Goal: Task Accomplishment & Management: Manage account settings

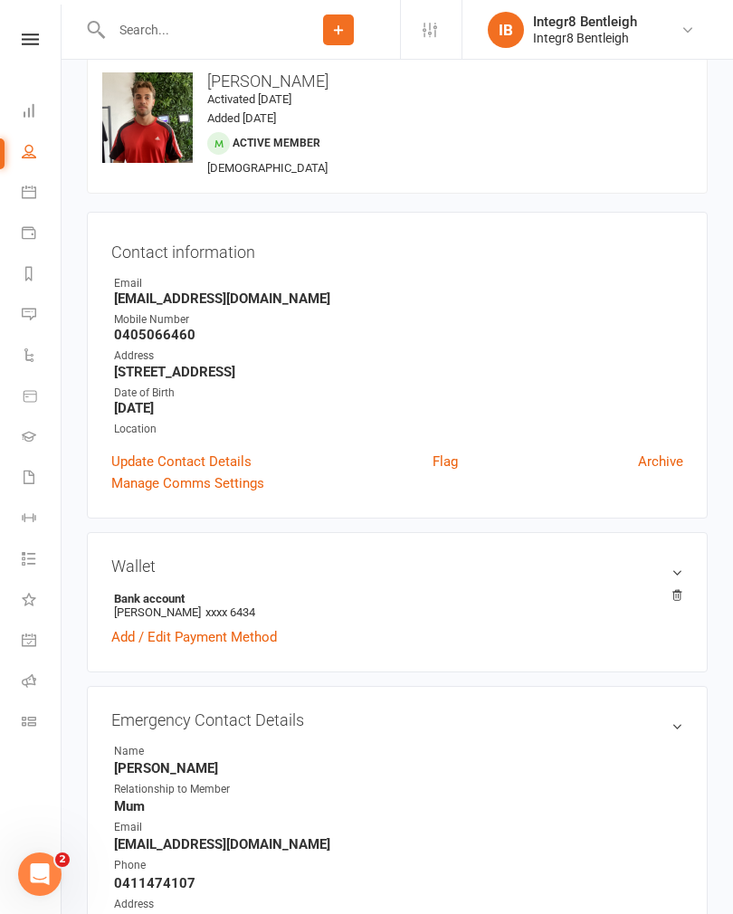
click at [202, 20] on input "text" at bounding box center [191, 29] width 171 height 25
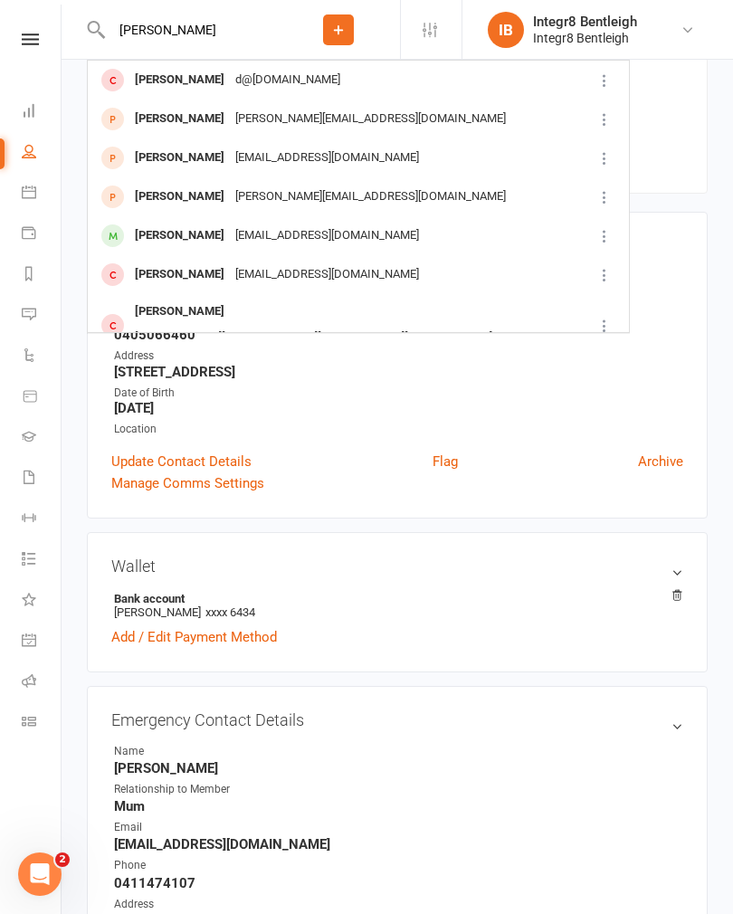
type input "Ethan cam"
click at [162, 159] on div "Ethan Cameron" at bounding box center [179, 158] width 100 height 26
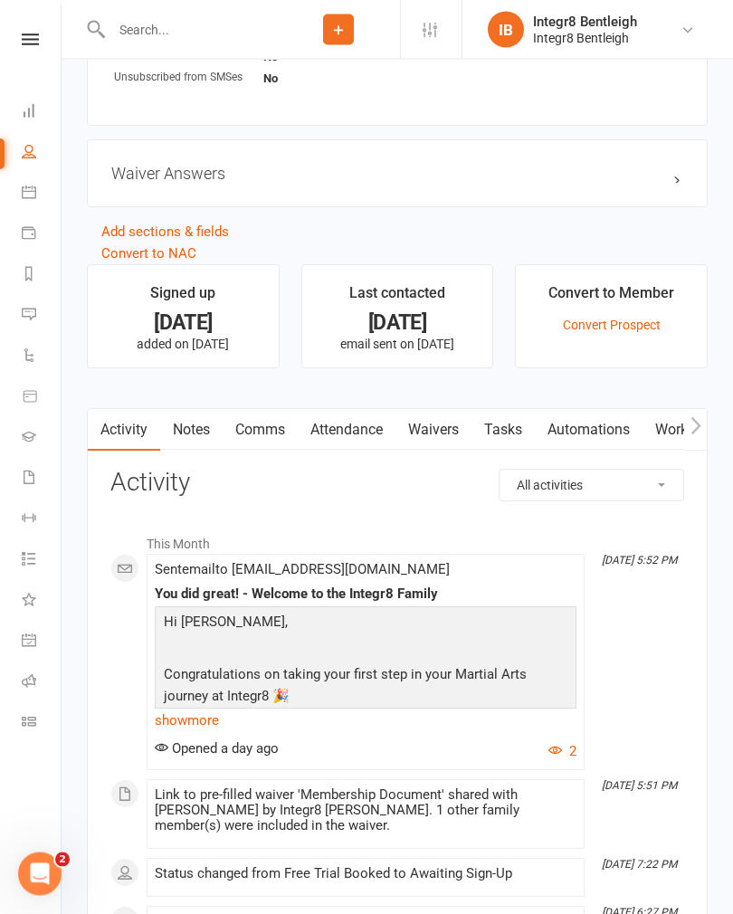
scroll to position [1213, 0]
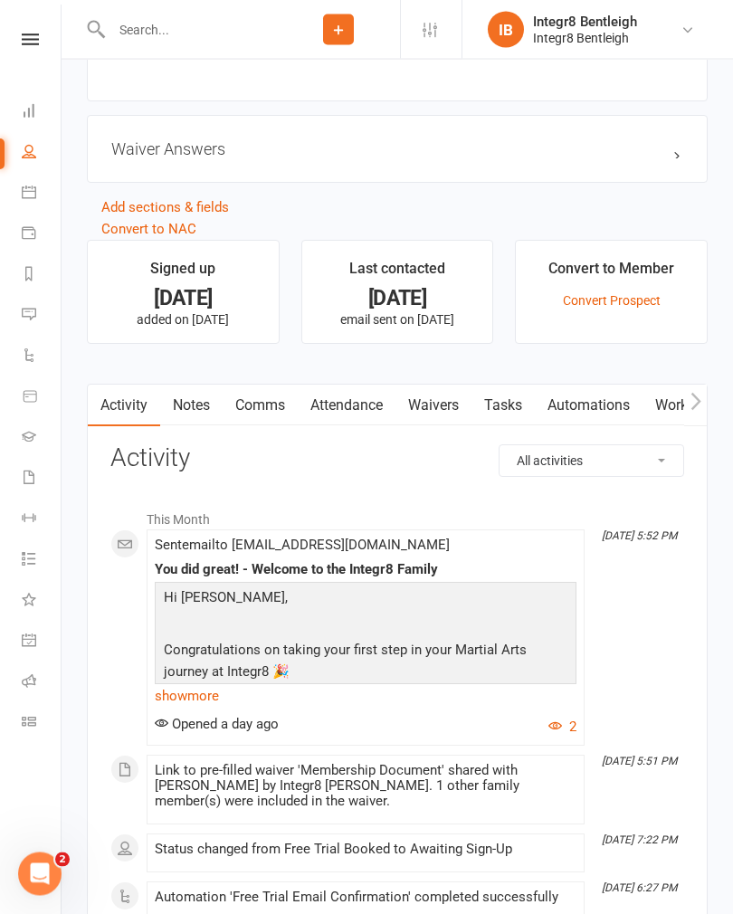
click at [461, 413] on link "Waivers" at bounding box center [434, 407] width 76 height 42
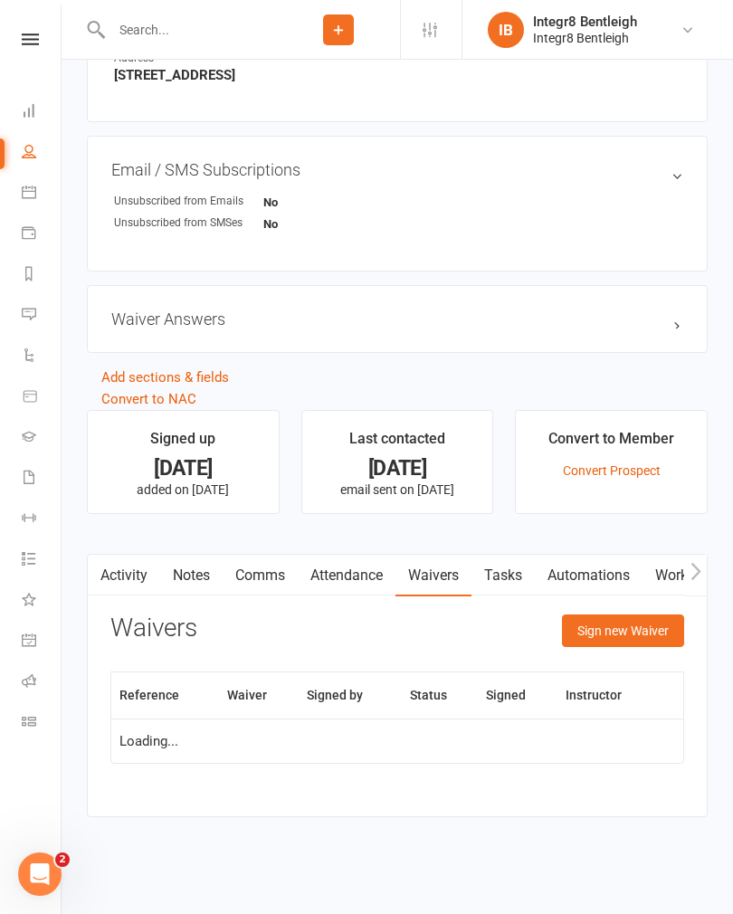
scroll to position [1045, 0]
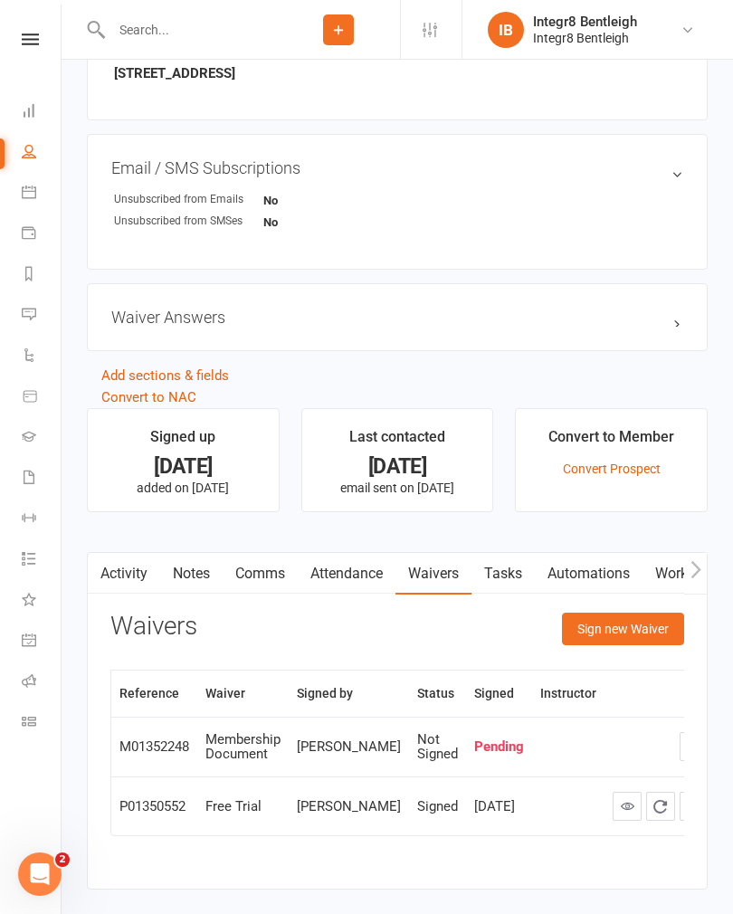
click at [612, 643] on button "Sign new Waiver" at bounding box center [623, 629] width 122 height 33
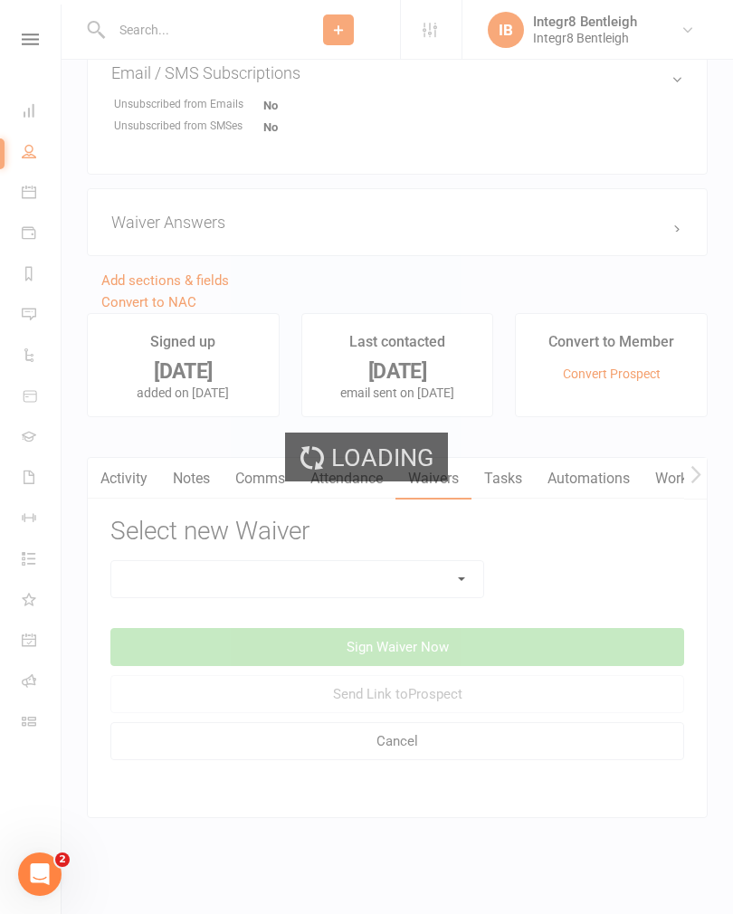
scroll to position [1157, 0]
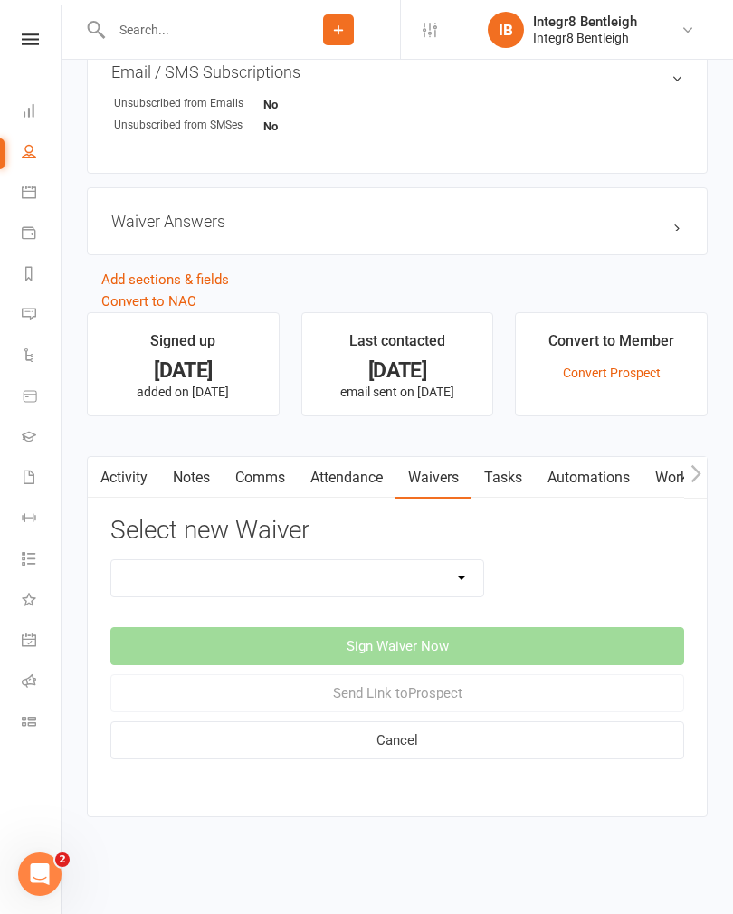
click at [376, 570] on select "10 Class Pass Cancellation Free Trial Hold Membership Document Mobility Worksho…" at bounding box center [297, 578] width 372 height 36
select select "10847"
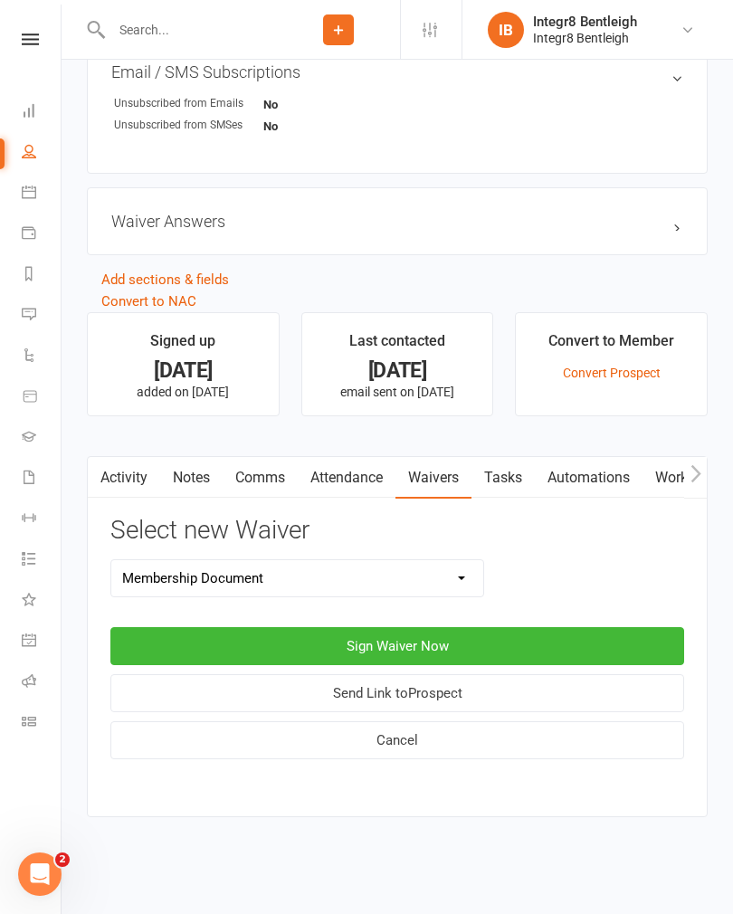
click at [526, 635] on button "Sign Waiver Now" at bounding box center [397, 646] width 574 height 38
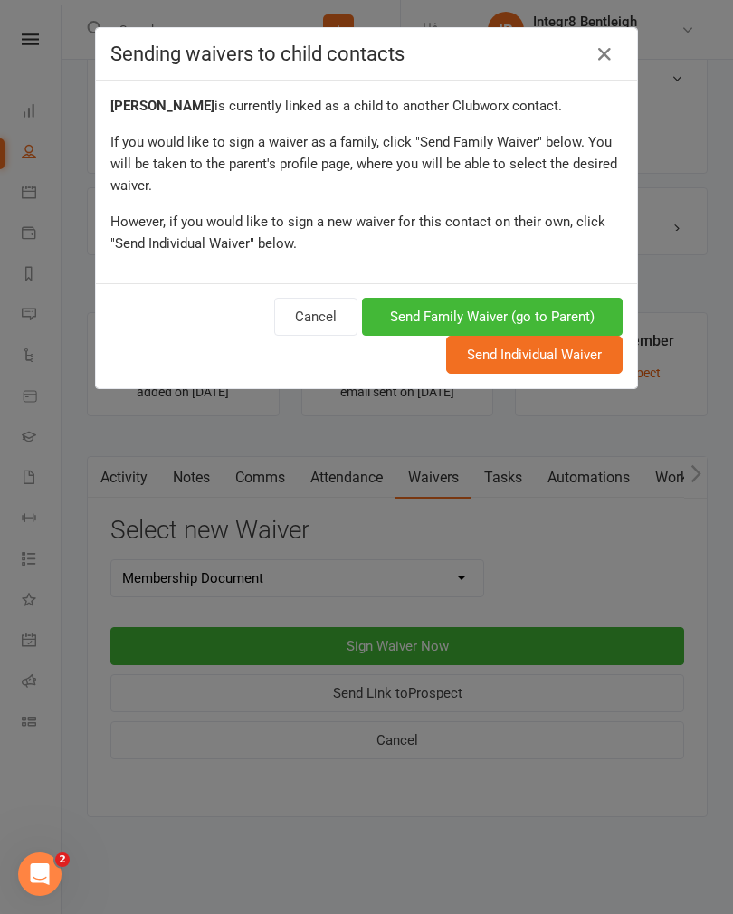
click at [562, 317] on button "Send Family Waiver (go to Parent)" at bounding box center [492, 317] width 261 height 38
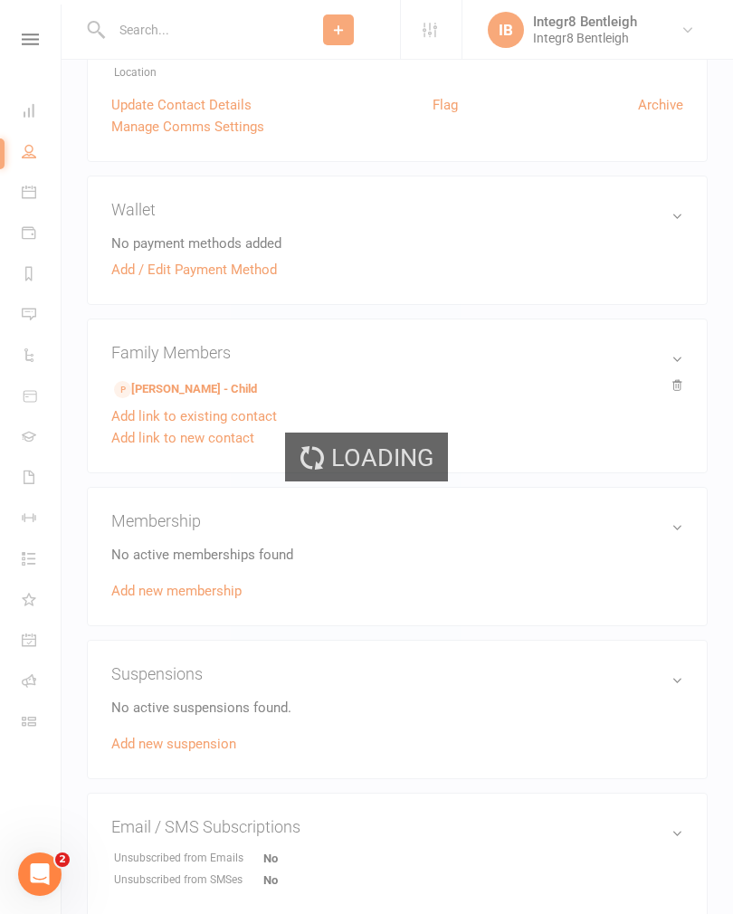
scroll to position [1260, 0]
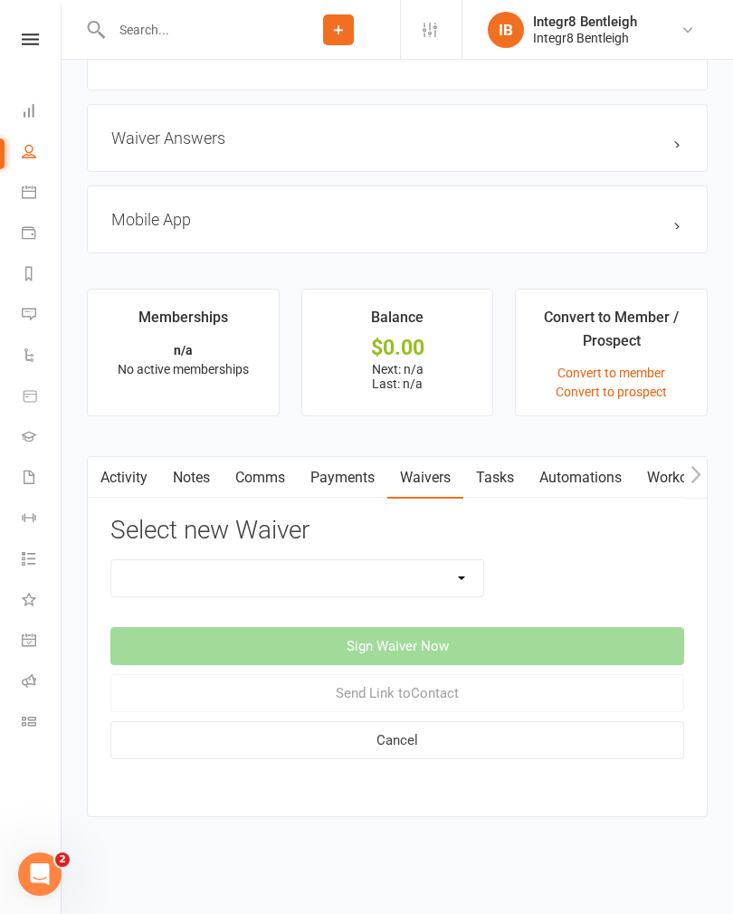
click at [399, 560] on select "10 Class Pass Cancellation Free Trial Hold Membership Document Mobility Worksho…" at bounding box center [297, 578] width 372 height 36
select select "10847"
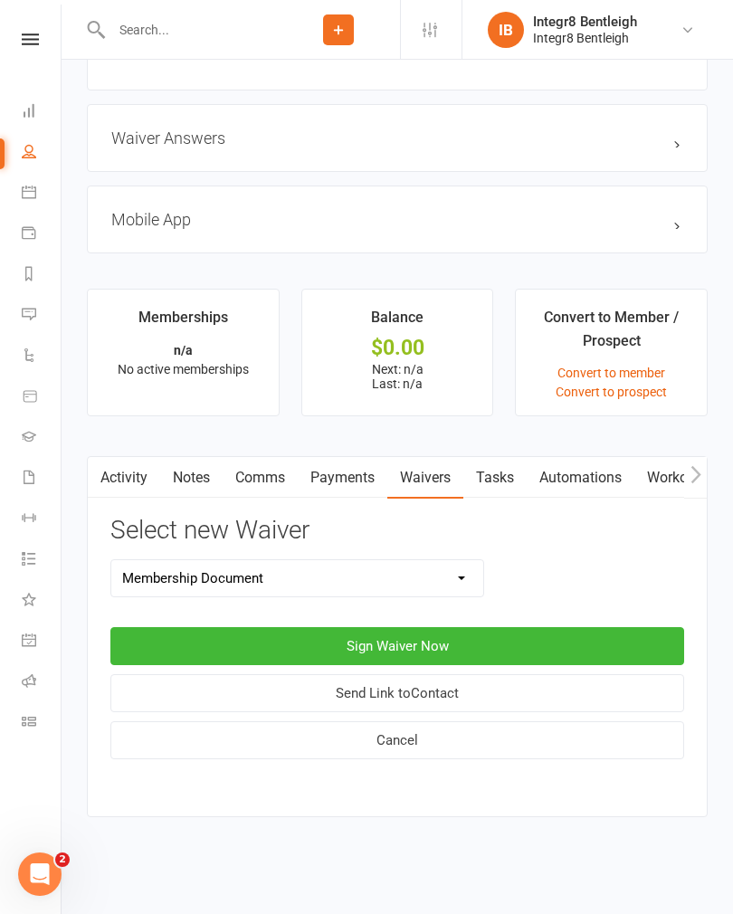
click at [546, 633] on button "Sign Waiver Now" at bounding box center [397, 646] width 574 height 38
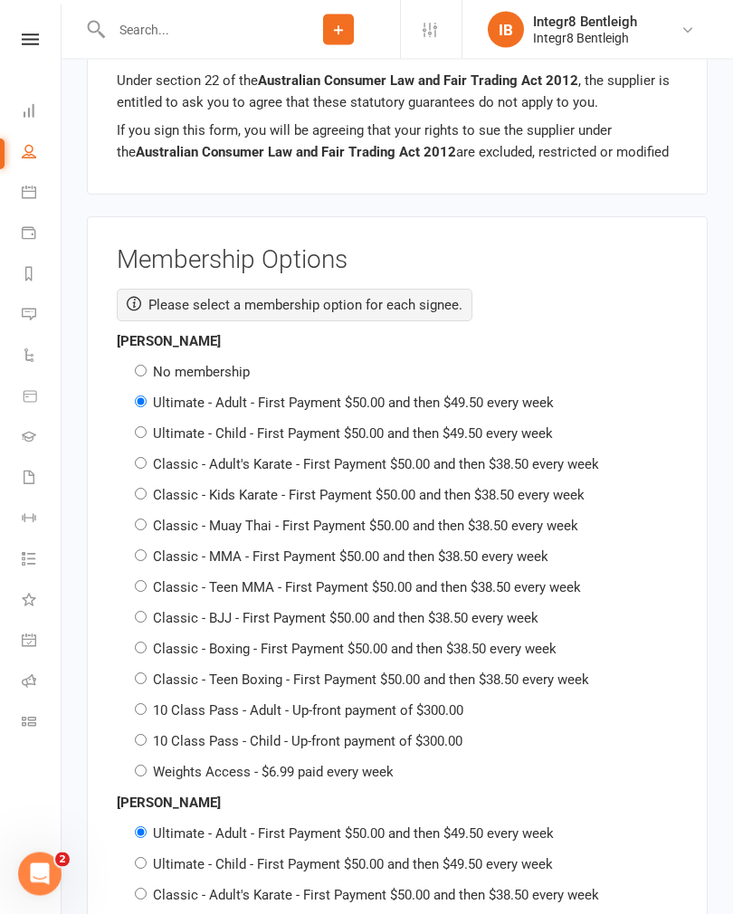
click at [227, 365] on label "No membership" at bounding box center [201, 373] width 97 height 16
click at [147, 366] on input "No membership" at bounding box center [141, 372] width 12 height 12
radio input "true"
radio input "false"
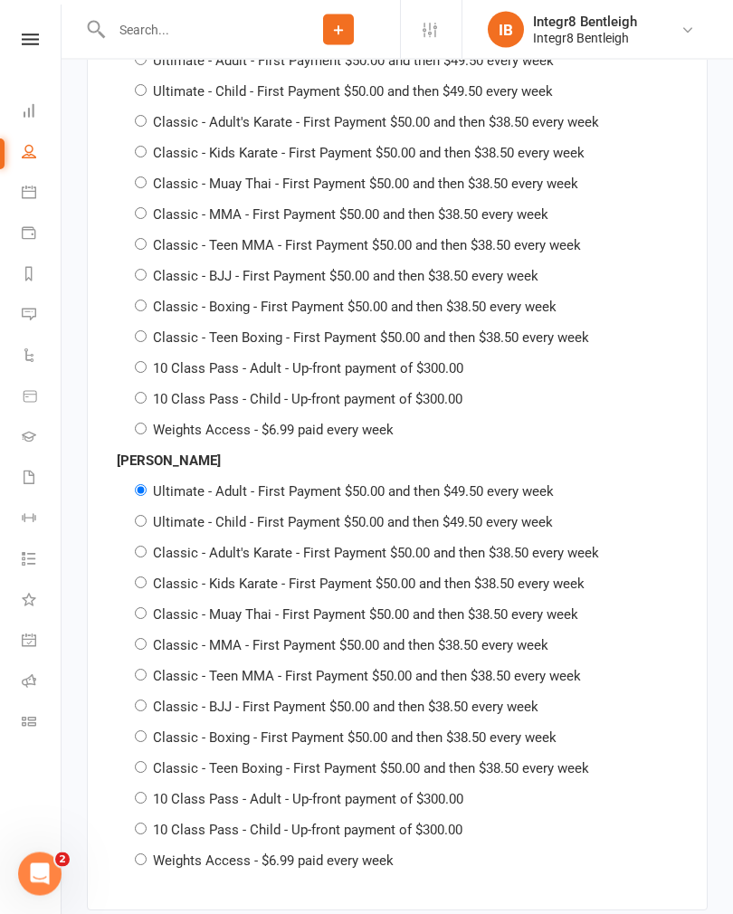
scroll to position [3229, 0]
click at [444, 730] on label "Classic - Boxing - First Payment $50.00 and then $38.50 every week" at bounding box center [355, 738] width 404 height 16
click at [147, 730] on input "Classic - Boxing - First Payment $50.00 and then $38.50 every week" at bounding box center [141, 736] width 12 height 12
radio input "true"
radio input "false"
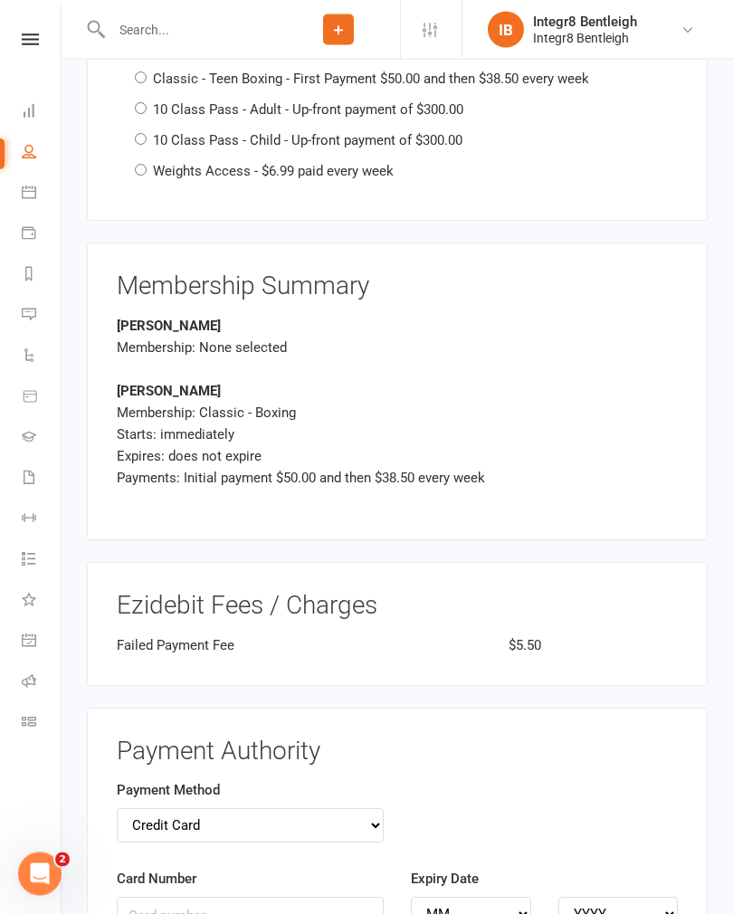
scroll to position [3925, 0]
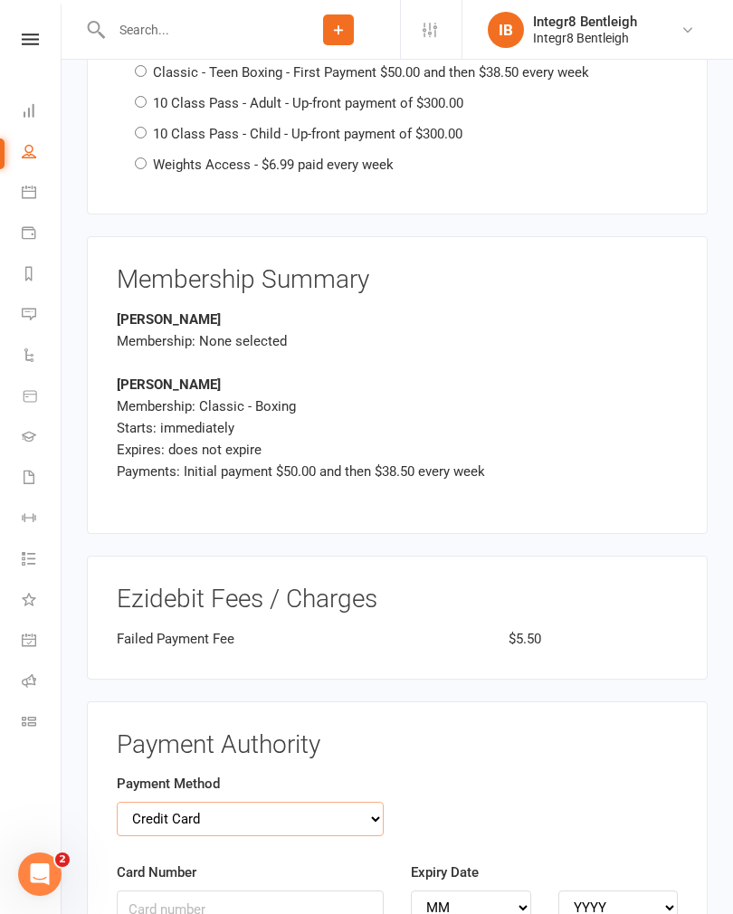
click at [362, 802] on select "Credit Card Bank Account" at bounding box center [250, 819] width 267 height 34
click at [363, 802] on select "Credit Card Bank Account" at bounding box center [250, 819] width 267 height 34
select select "bank_account"
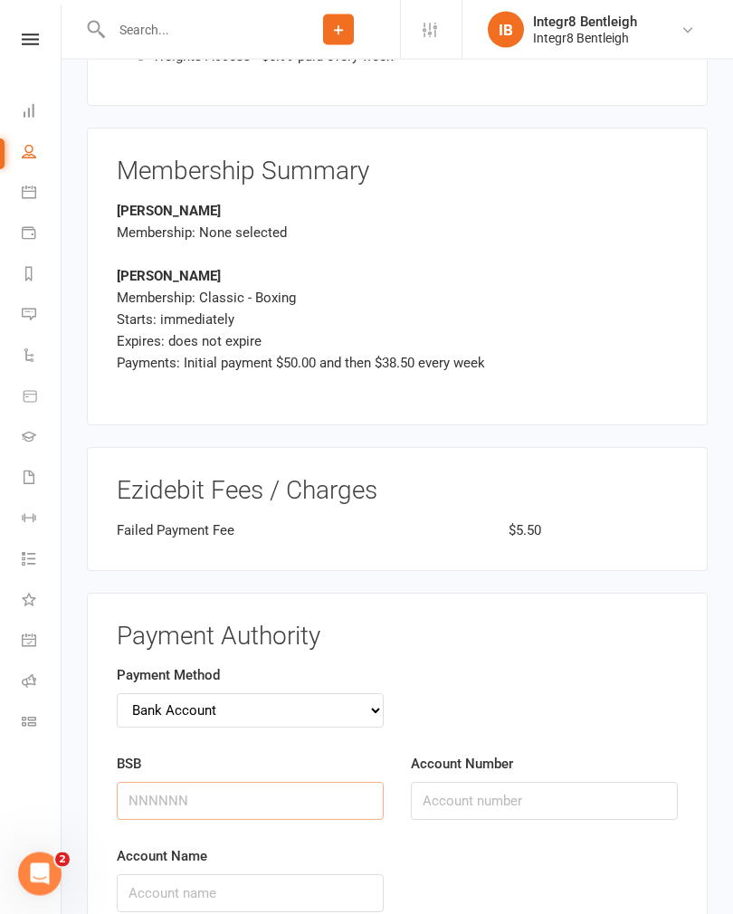
click at [291, 783] on input "BSB" at bounding box center [250, 802] width 267 height 38
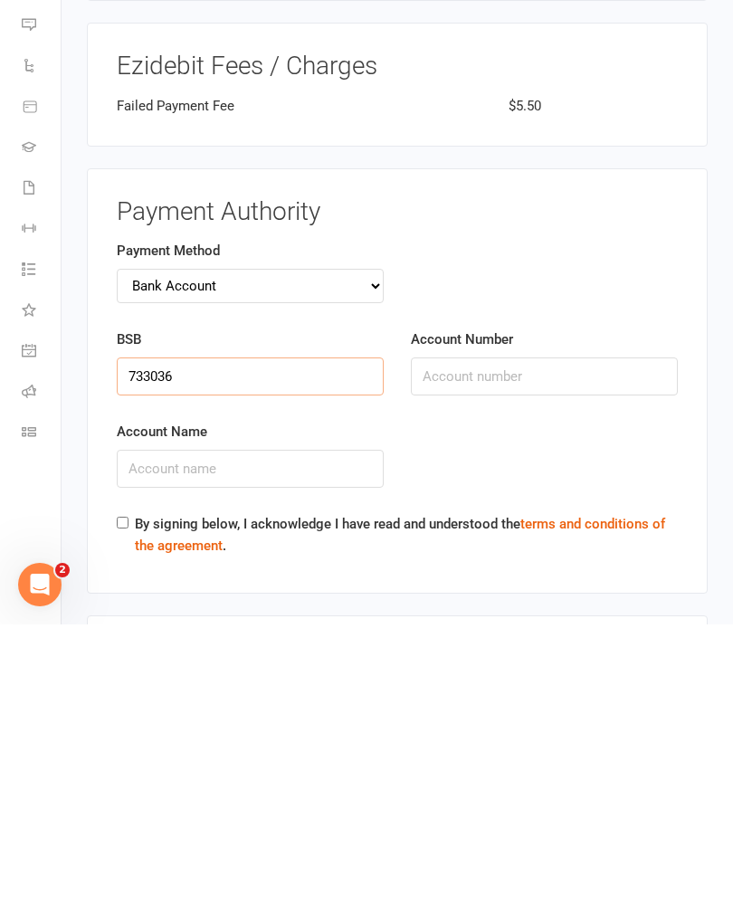
type input "733036"
click at [503, 647] on input "Account Number" at bounding box center [544, 666] width 267 height 38
type input "506941"
click at [307, 740] on input "Account Name" at bounding box center [250, 759] width 267 height 38
type input "Carolina Guibin"
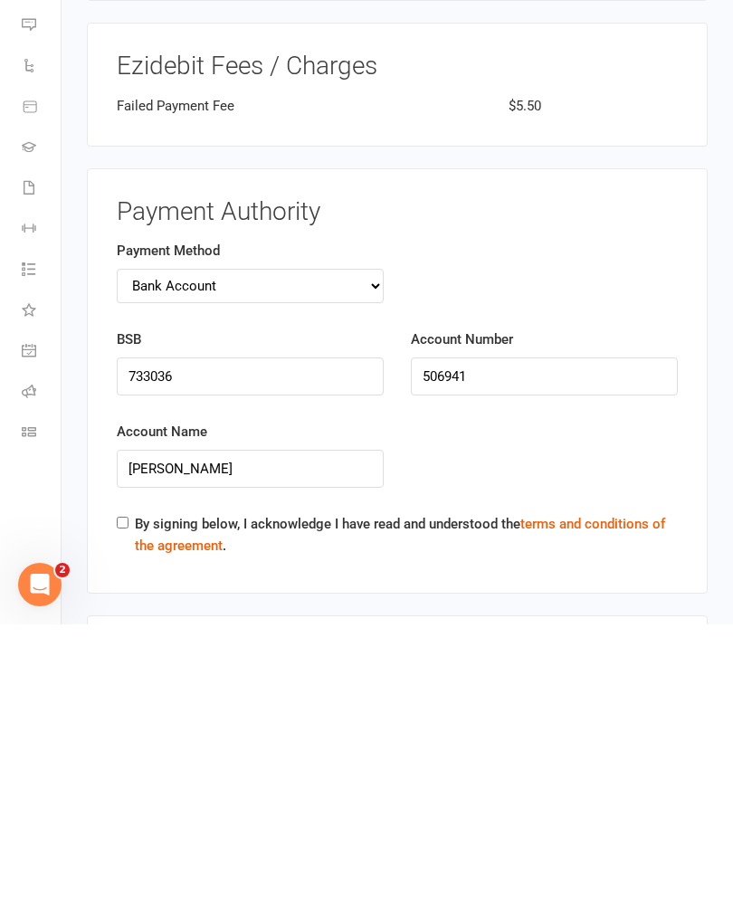
click at [118, 807] on input "By signing below, I acknowledge I have read and understood the terms and condit…" at bounding box center [123, 813] width 12 height 12
checkbox input "true"
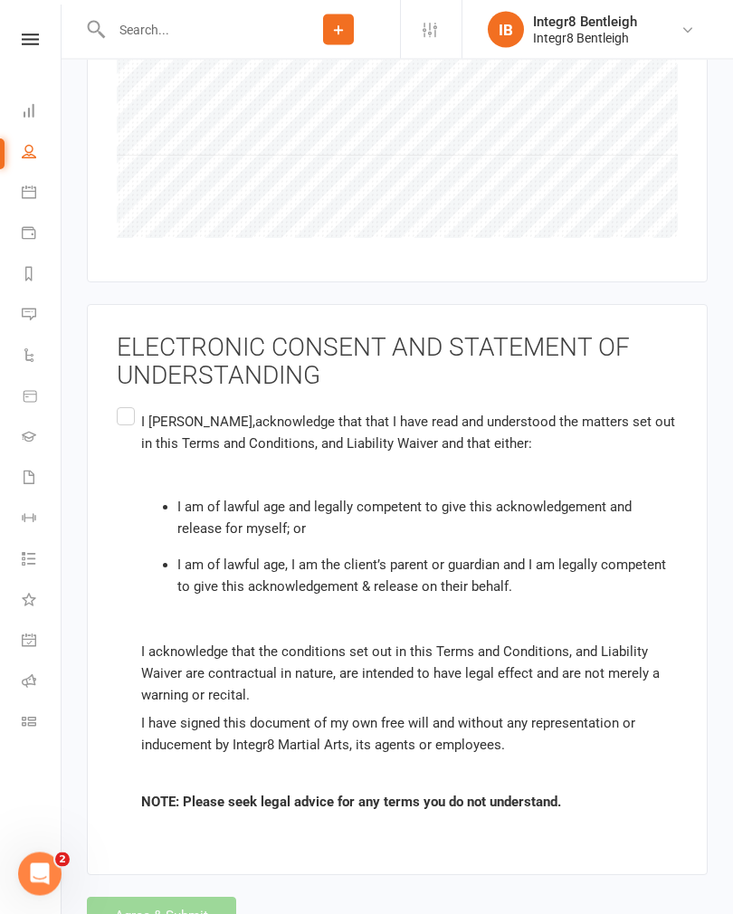
scroll to position [5160, 0]
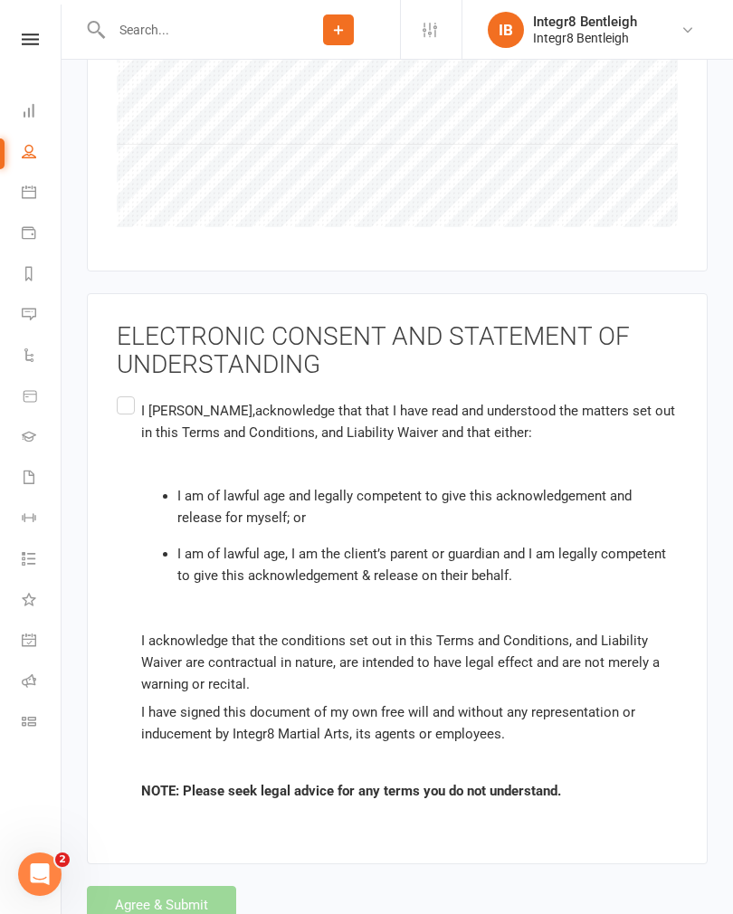
click at [128, 393] on label "I Caroline Guibin , acknowledge that that I have read and understood the matter…" at bounding box center [397, 601] width 561 height 416
click at [128, 393] on input "I Caroline Guibin , acknowledge that that I have read and understood the matter…" at bounding box center [123, 393] width 12 height 0
click at [204, 886] on button "Agree & Submit" at bounding box center [161, 905] width 149 height 38
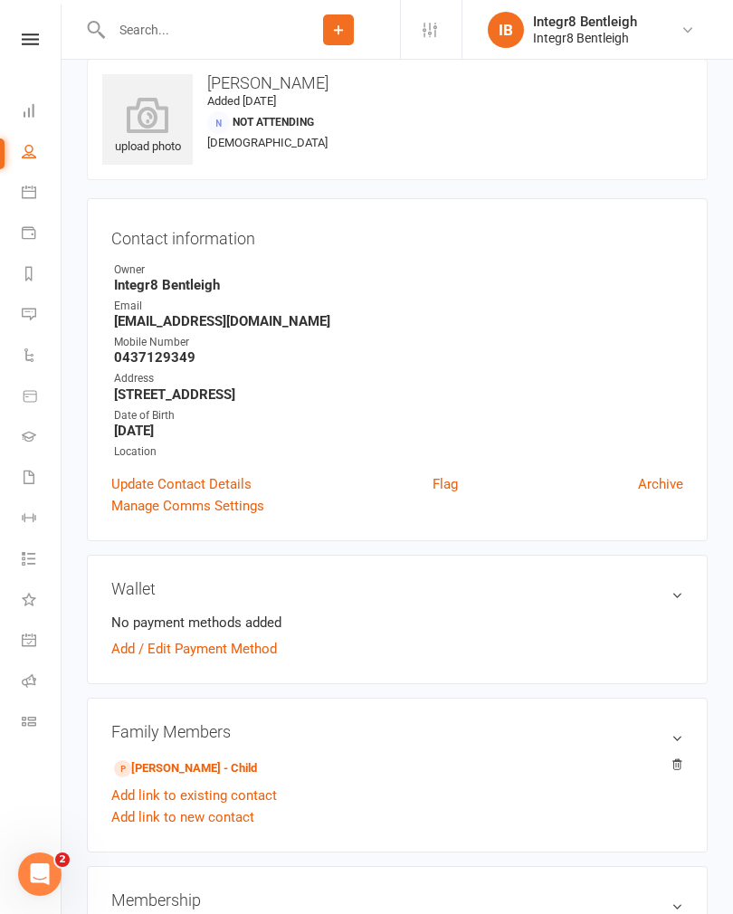
scroll to position [28, 0]
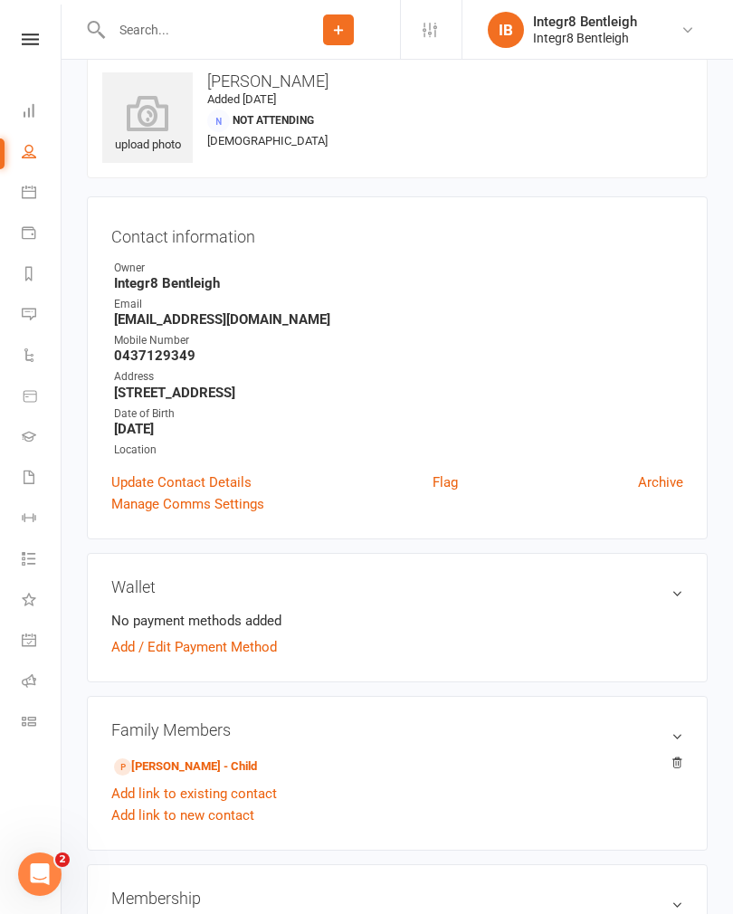
click at [205, 17] on input "text" at bounding box center [191, 29] width 171 height 25
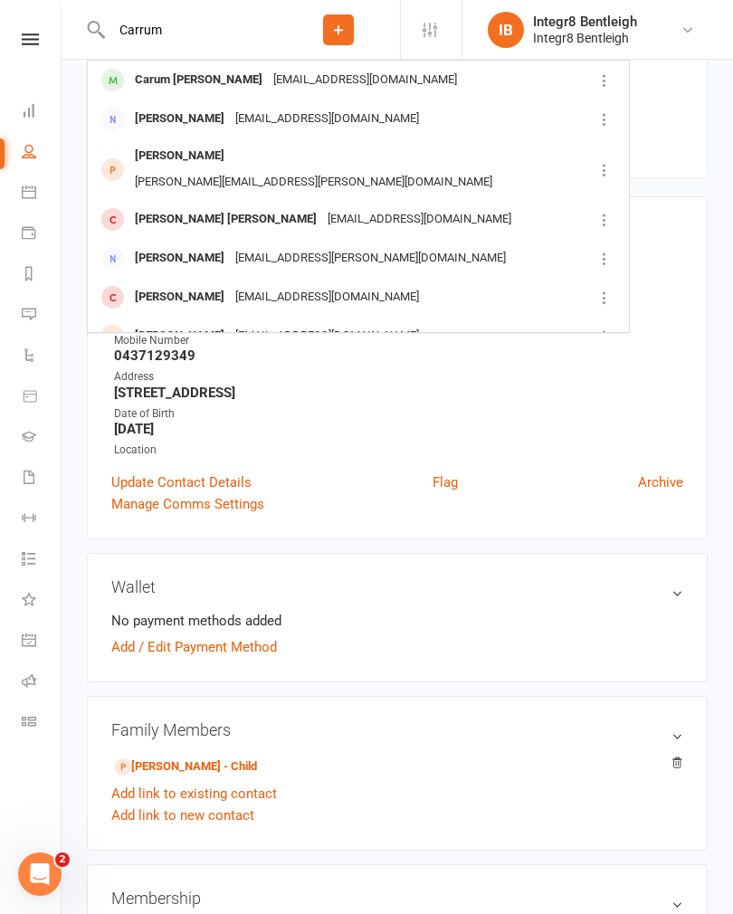
type input "Carrum"
click at [356, 85] on div "Carum Phull carumonline@gmail.com" at bounding box center [340, 80] width 503 height 37
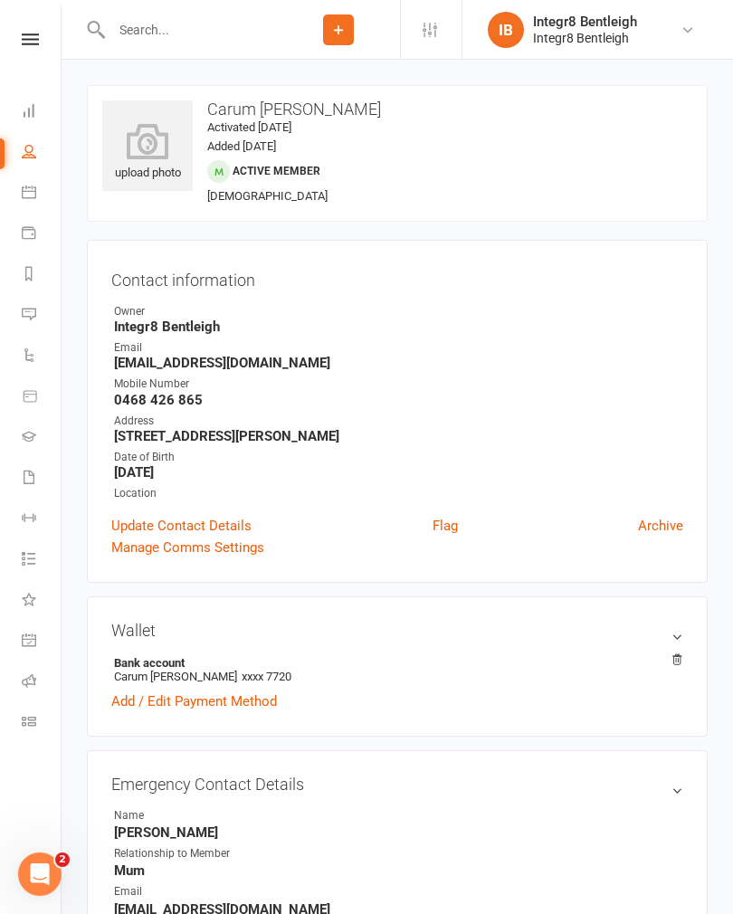
click at [164, 154] on icon at bounding box center [147, 141] width 91 height 36
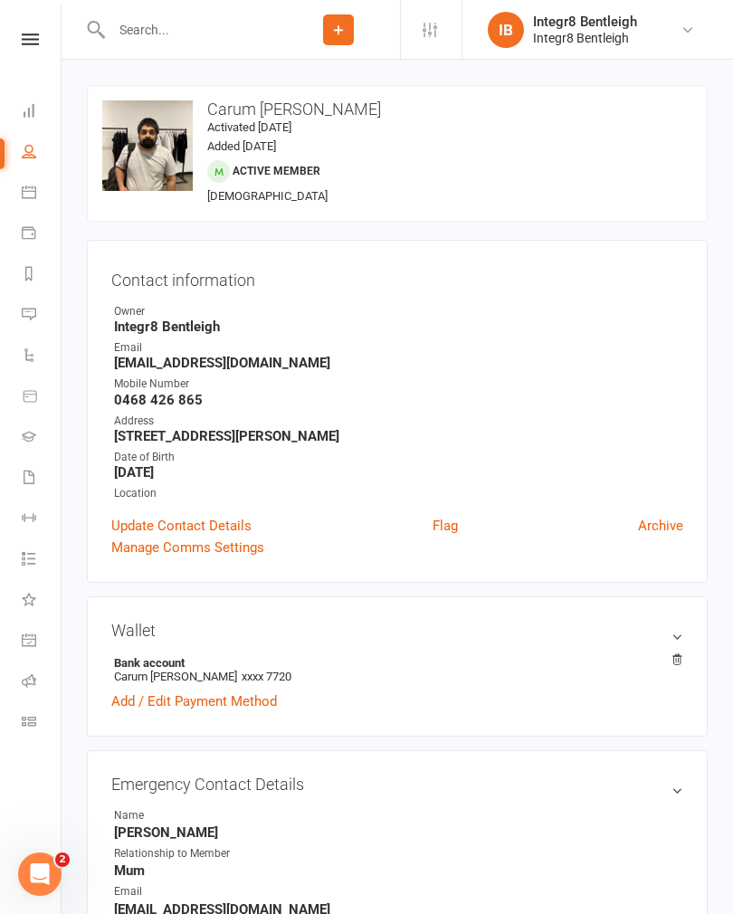
click at [33, 167] on link "People" at bounding box center [42, 153] width 41 height 41
select select "100"
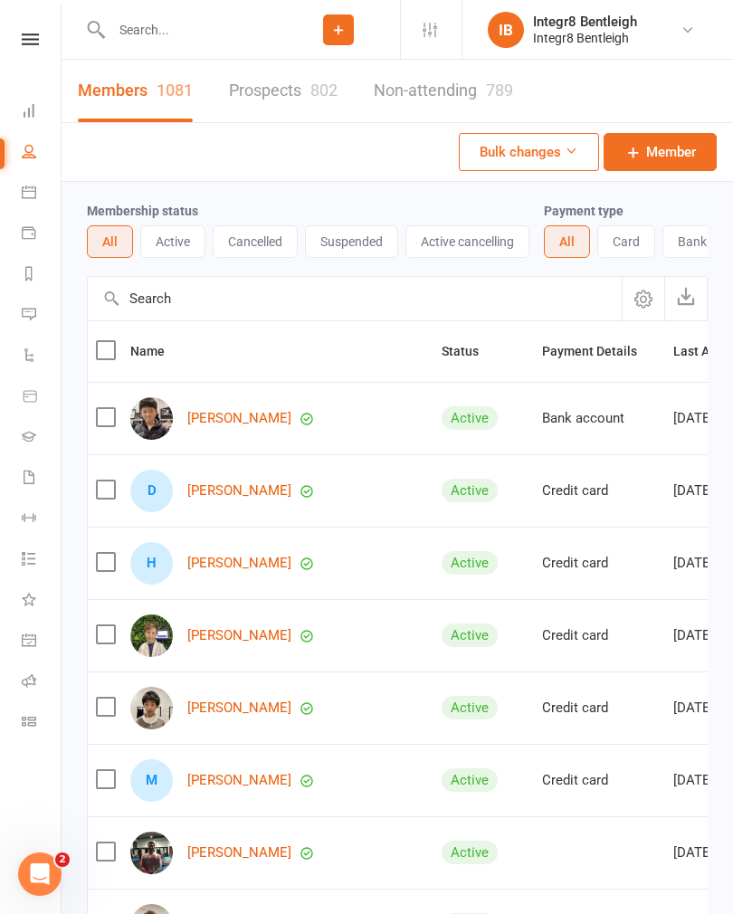
click at [148, 37] on input "text" at bounding box center [191, 29] width 171 height 25
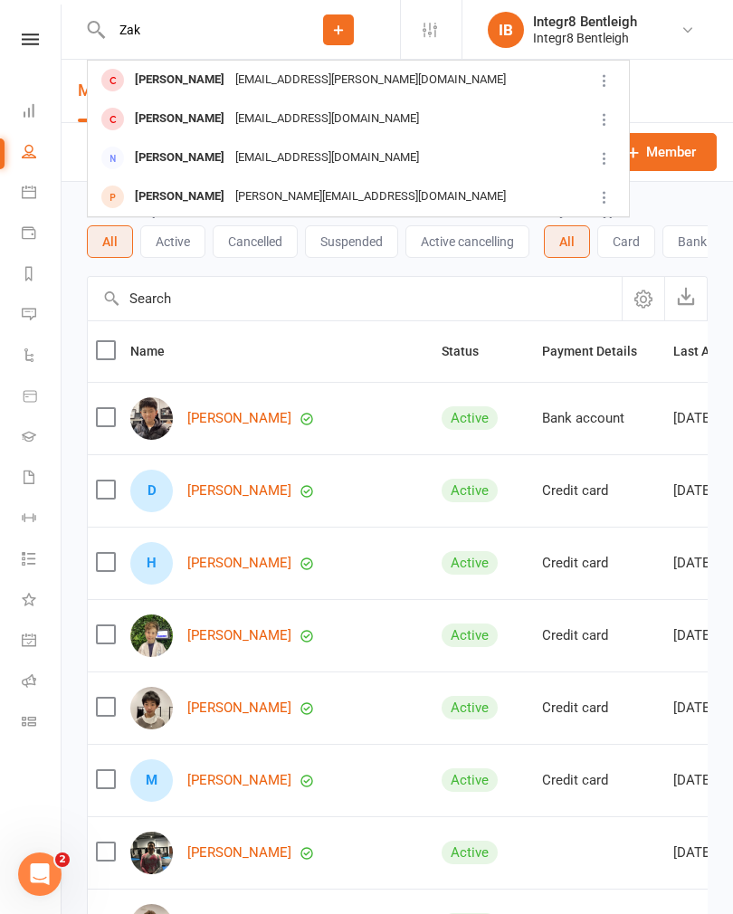
type input "Zak"
click at [327, 120] on div "[EMAIL_ADDRESS][DOMAIN_NAME]" at bounding box center [327, 119] width 195 height 26
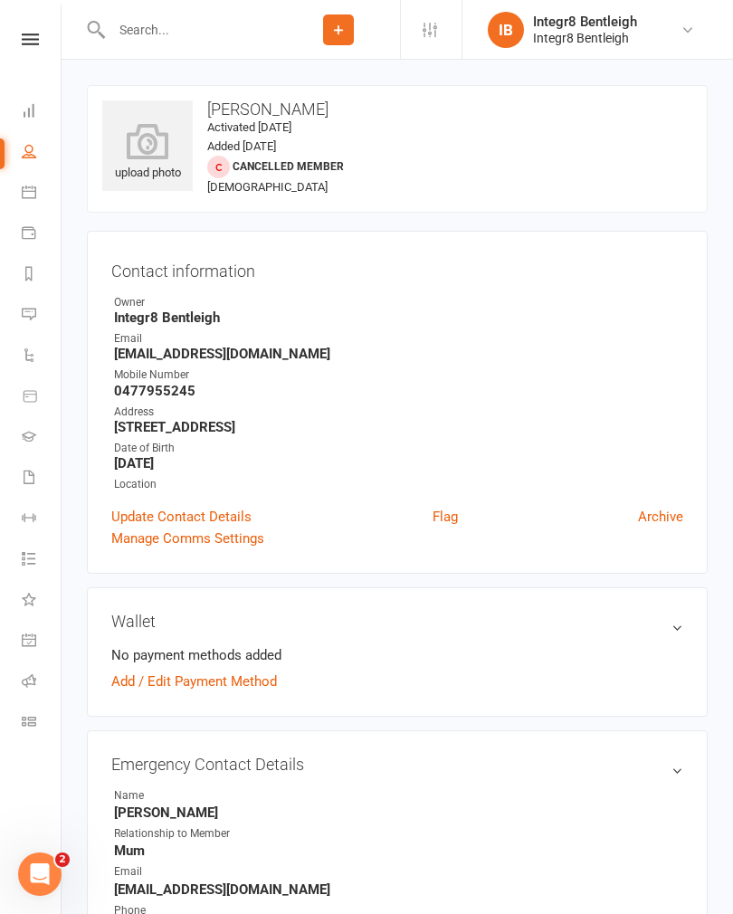
click at [160, 141] on icon at bounding box center [147, 141] width 91 height 36
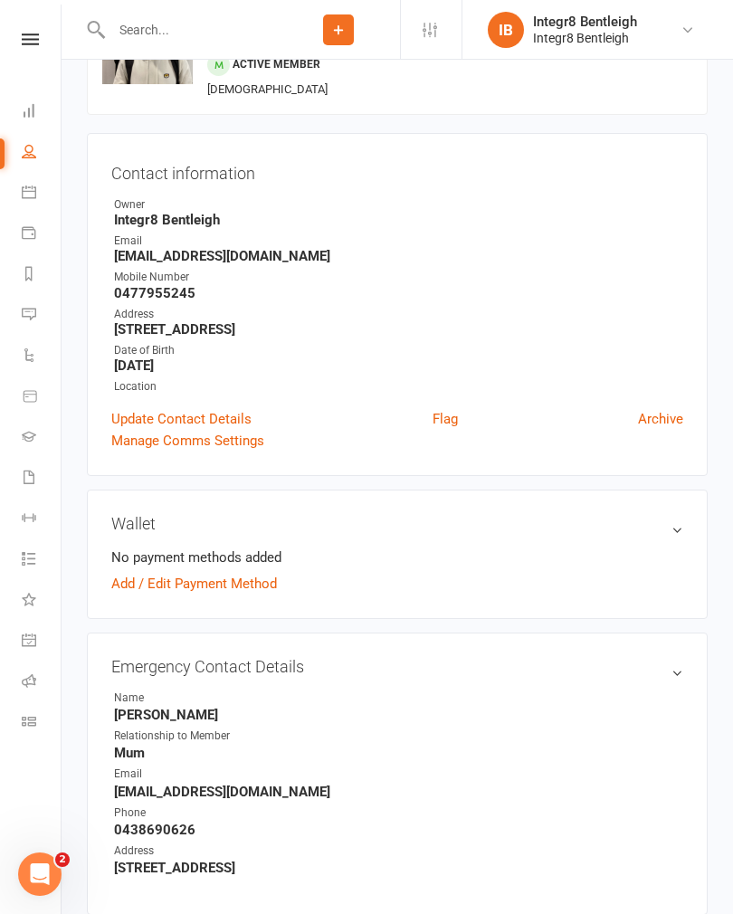
scroll to position [116, 0]
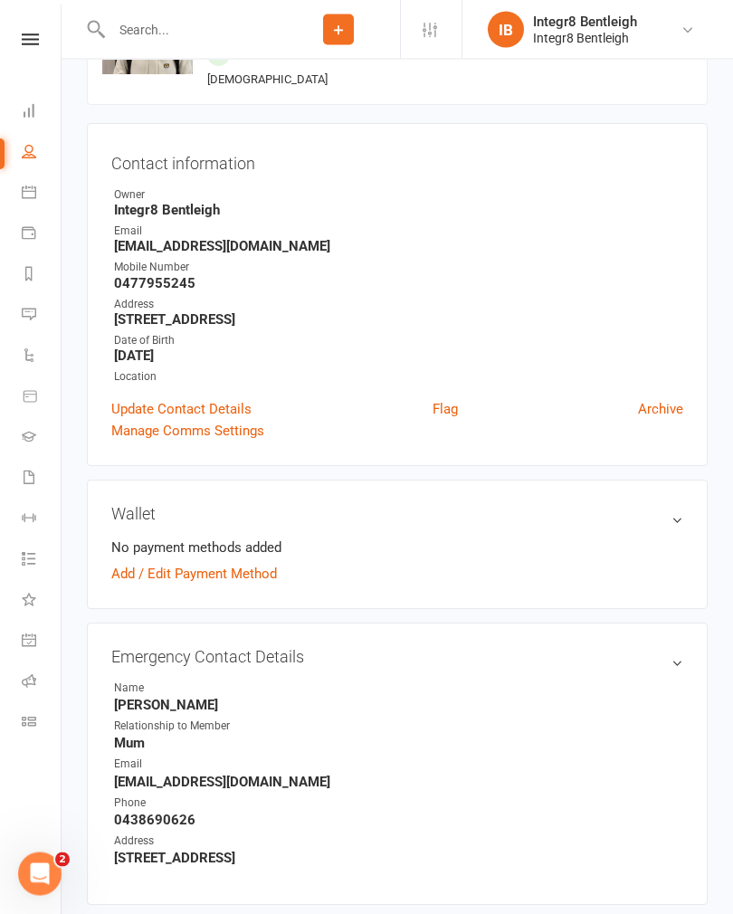
click at [122, 578] on link "Add / Edit Payment Method" at bounding box center [194, 575] width 166 height 22
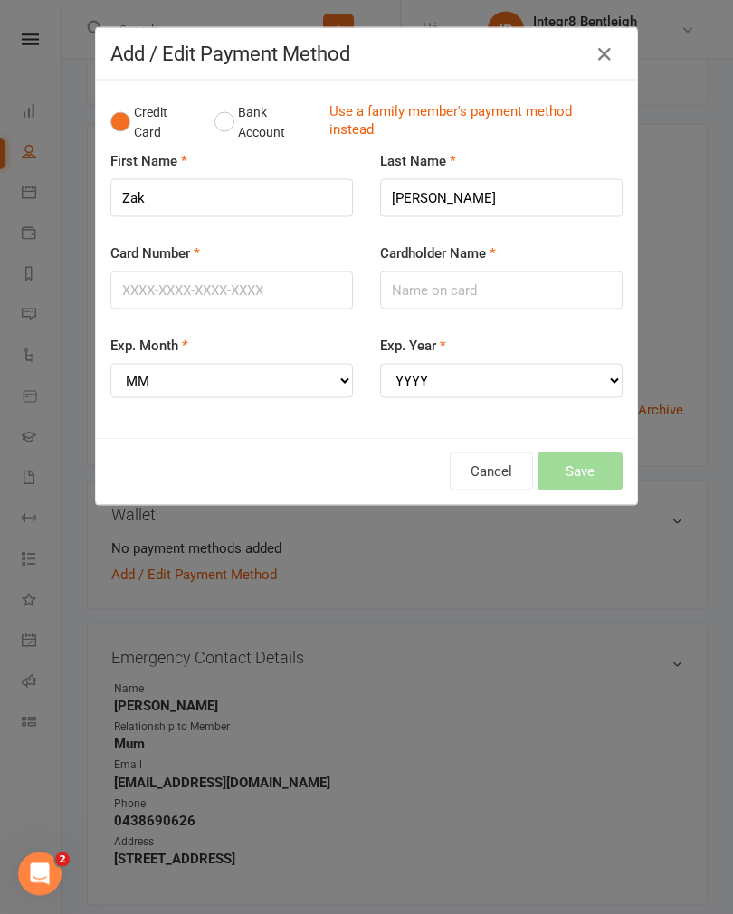
scroll to position [117, 0]
click at [473, 116] on link "Use a family member's payment method instead" at bounding box center [471, 122] width 284 height 41
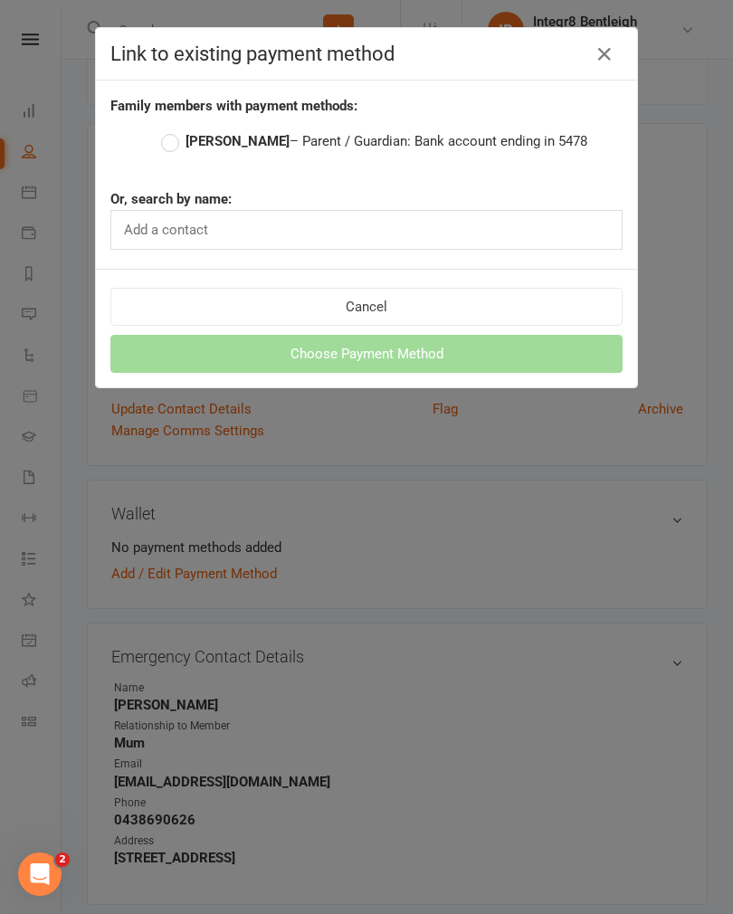
click at [518, 137] on label "[PERSON_NAME] – Parent / Guardian: Bank account ending in 5478" at bounding box center [374, 141] width 426 height 22
click at [173, 130] on input "[PERSON_NAME] – Parent / Guardian: Bank account ending in 5478" at bounding box center [167, 130] width 12 height 0
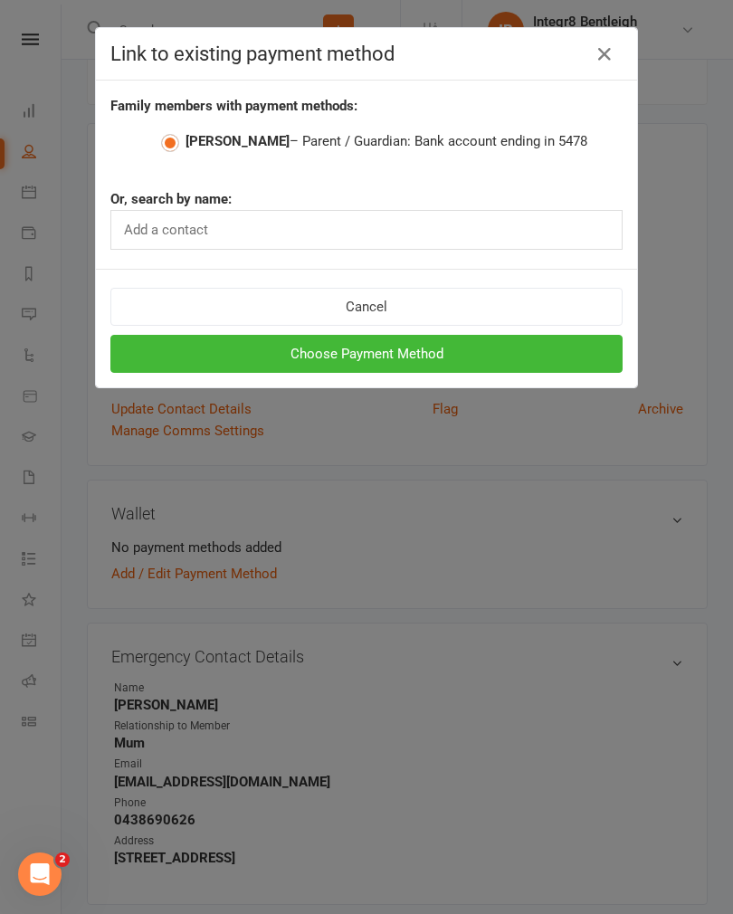
click at [511, 351] on button "Choose Payment Method" at bounding box center [366, 354] width 512 height 38
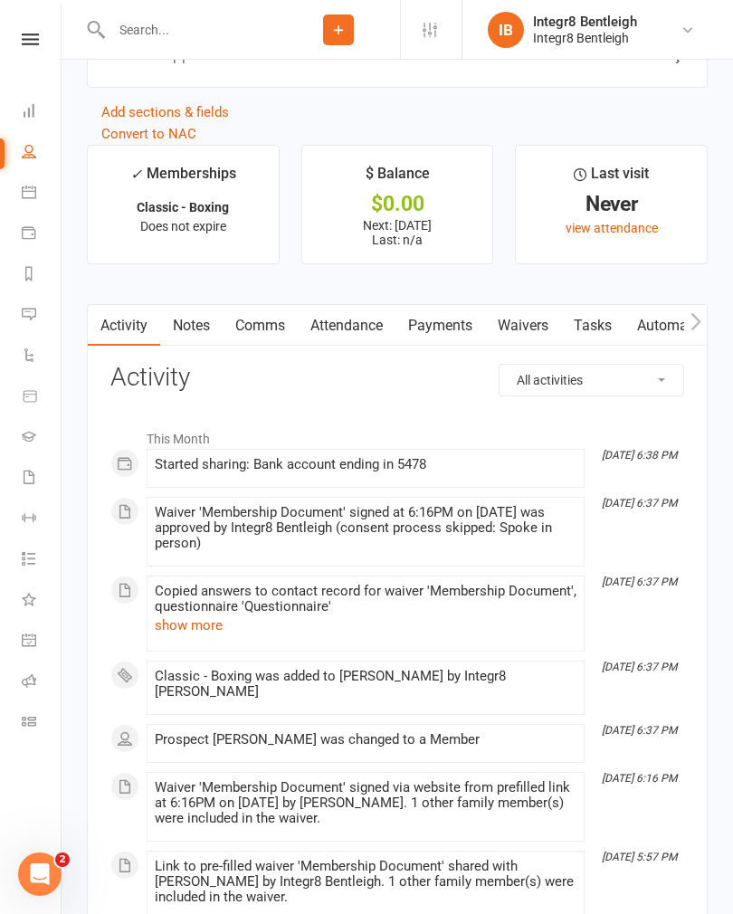
click at [201, 342] on link "Notes" at bounding box center [191, 326] width 62 height 42
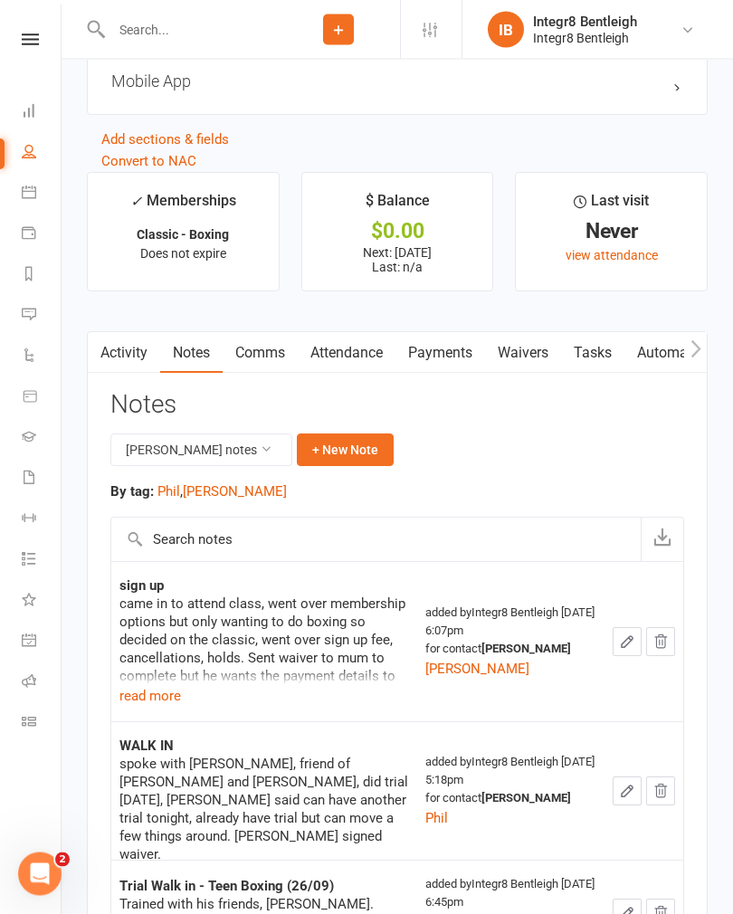
click at [625, 648] on icon "button" at bounding box center [627, 642] width 11 height 11
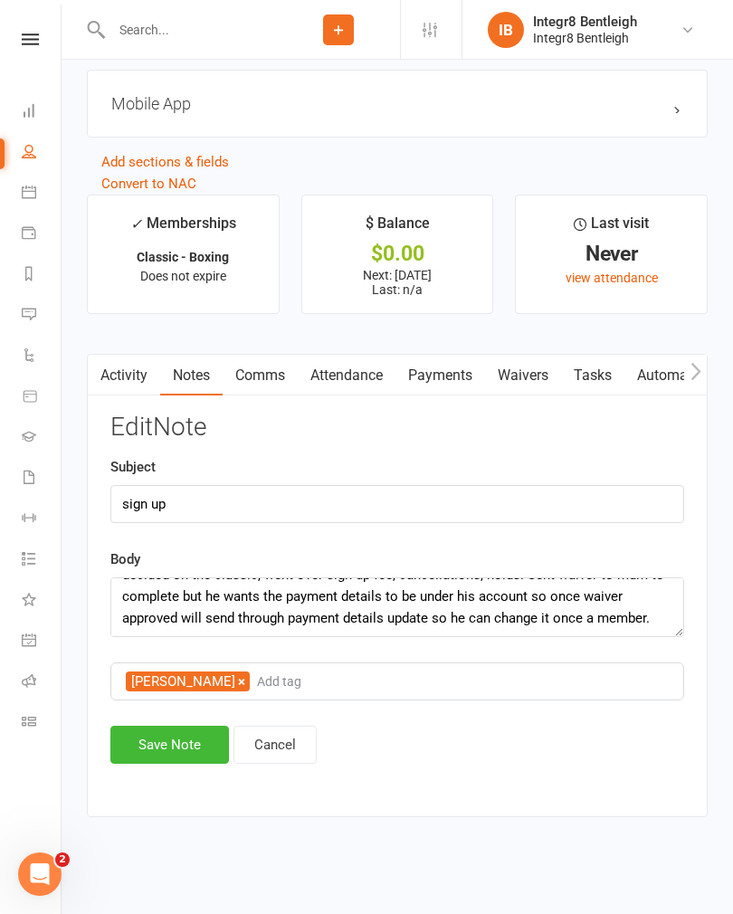
scroll to position [43, 0]
click at [650, 630] on textarea "came in to attend class, went over membership options but only wanting to do bo…" at bounding box center [397, 608] width 574 height 60
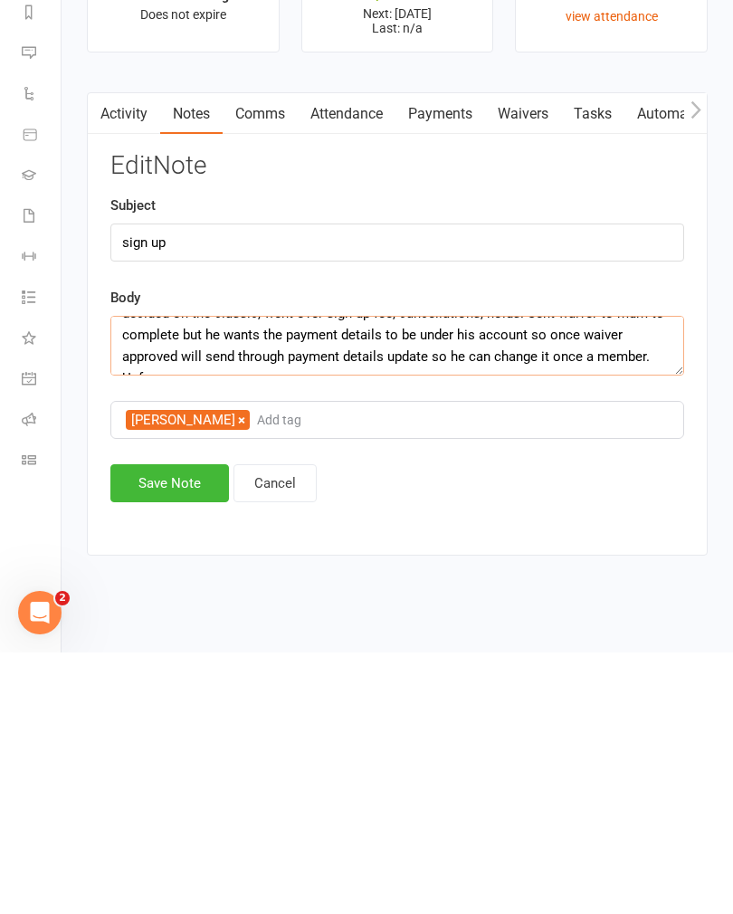
scroll to position [55, 0]
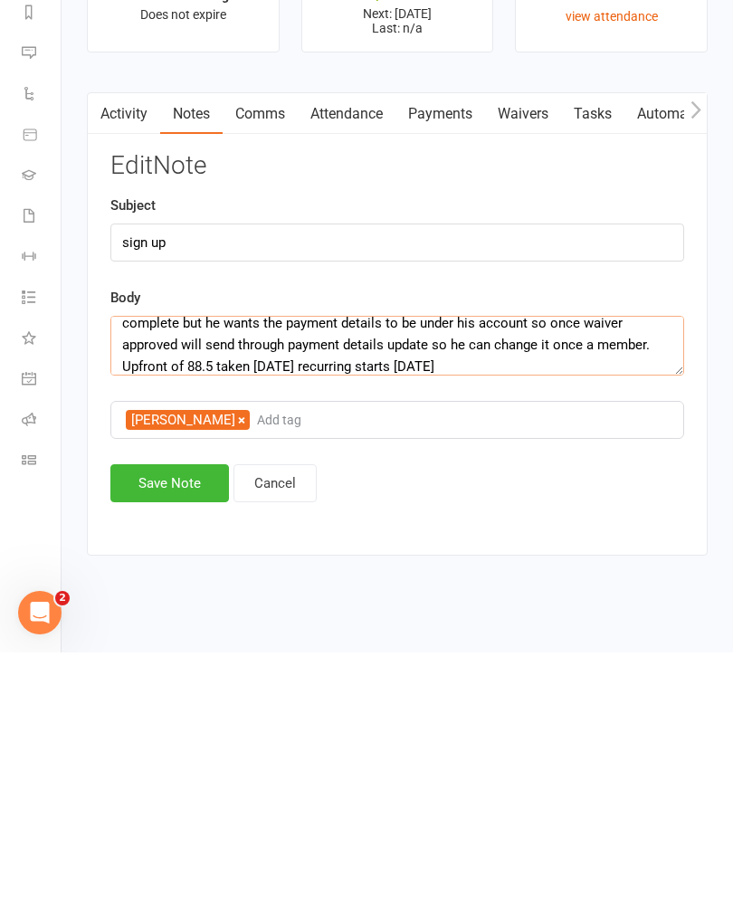
type textarea "came in to attend class, went over membership options but only wanting to do bo…"
click at [188, 726] on button "Save Note" at bounding box center [169, 745] width 119 height 38
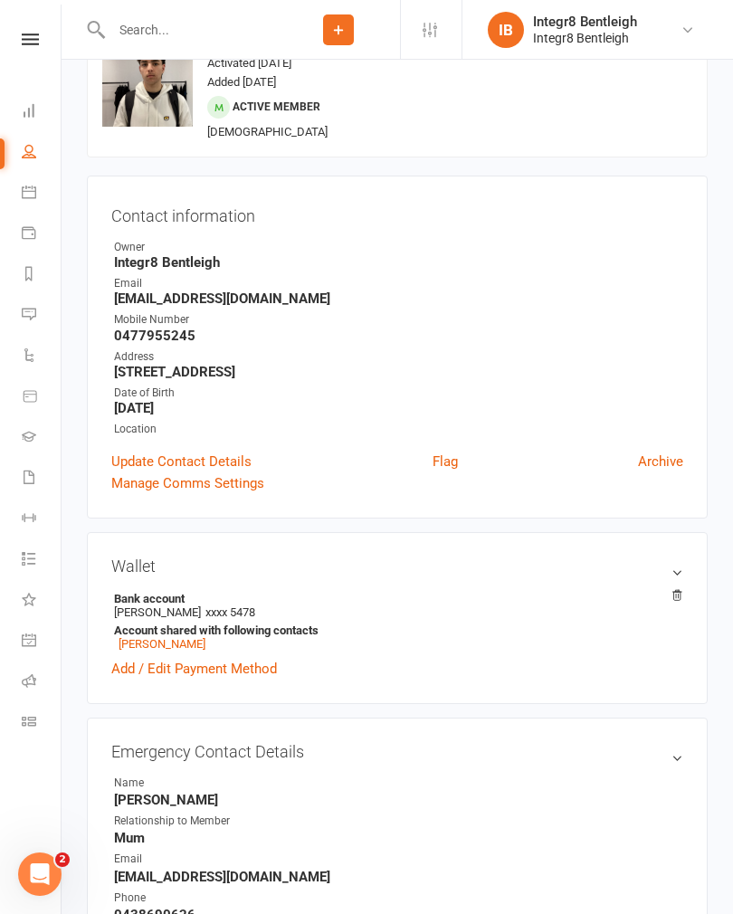
scroll to position [0, 0]
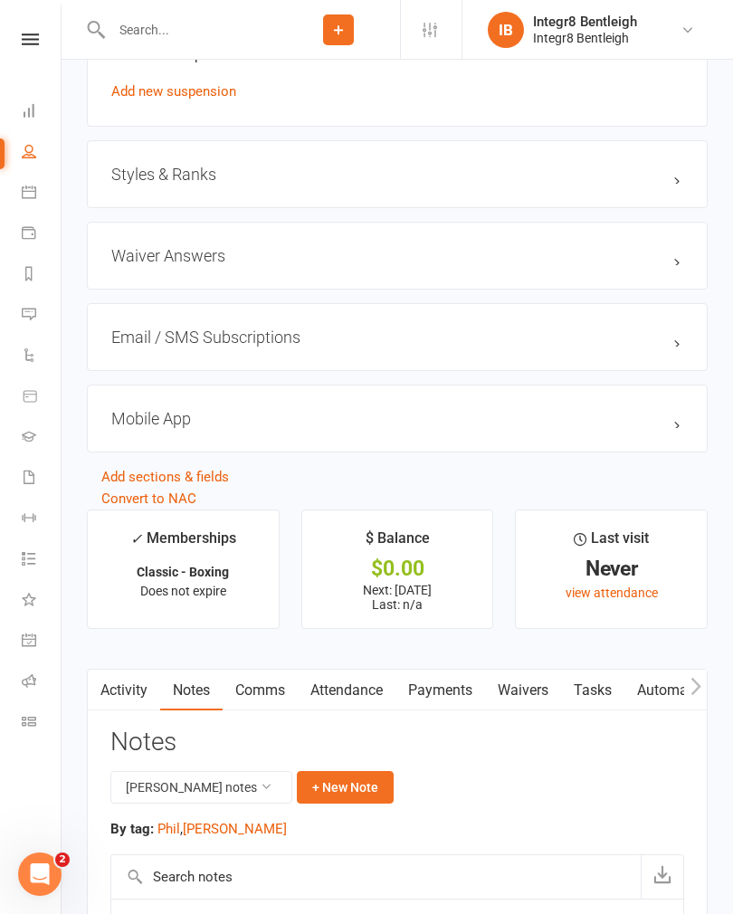
click at [356, 696] on link "Attendance" at bounding box center [347, 691] width 98 height 42
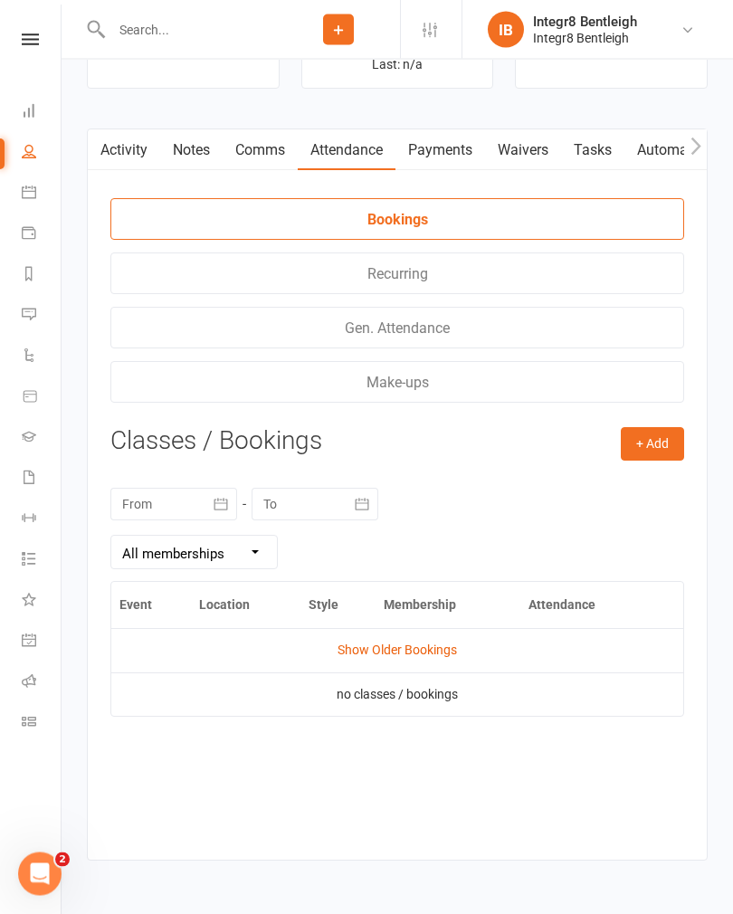
click at [662, 442] on button "+ Add" at bounding box center [652, 444] width 63 height 33
click at [618, 503] on link "Book Event" at bounding box center [593, 485] width 179 height 36
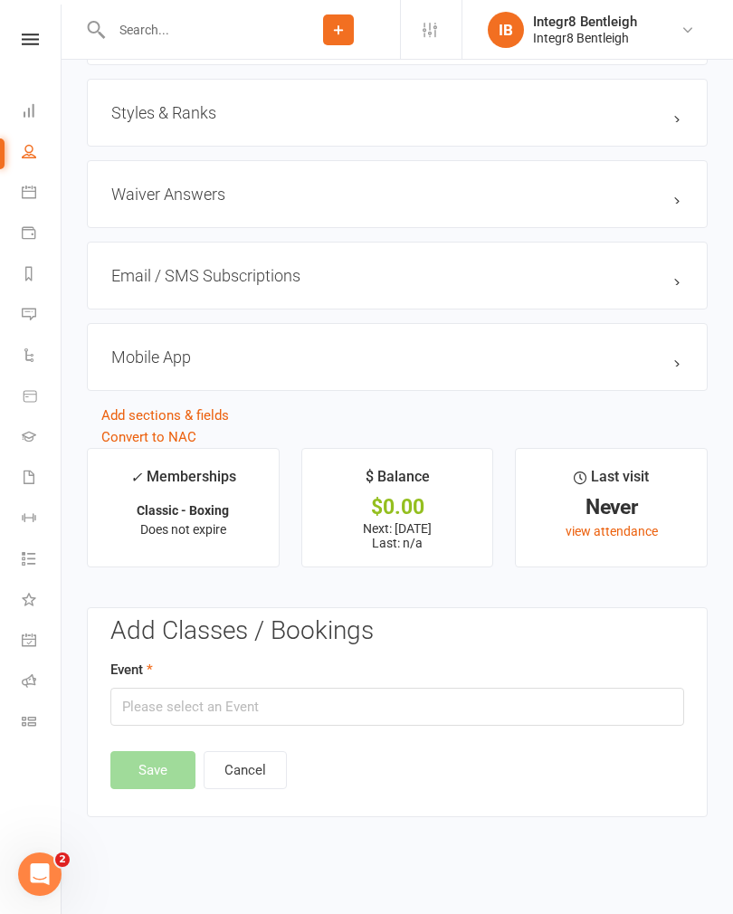
scroll to position [1523, 0]
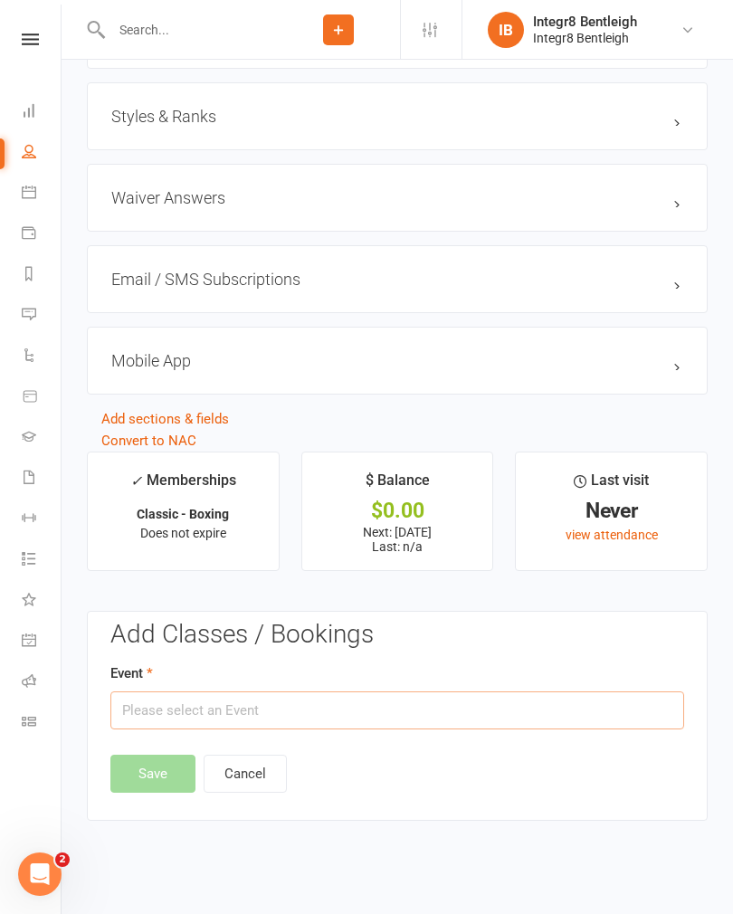
click at [369, 721] on input "text" at bounding box center [397, 711] width 574 height 38
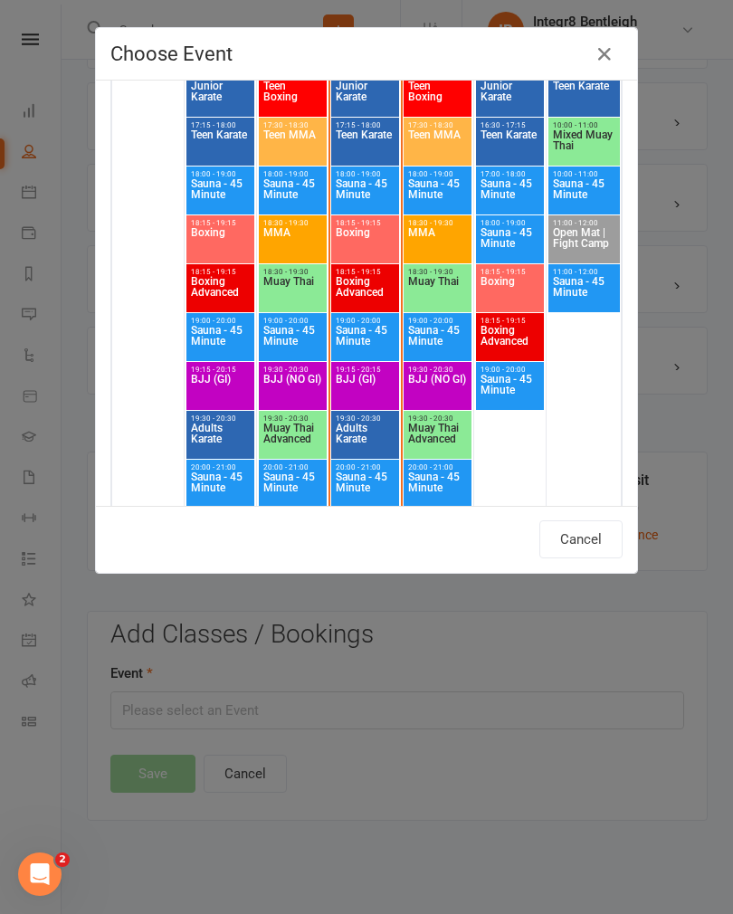
scroll to position [1289, 0]
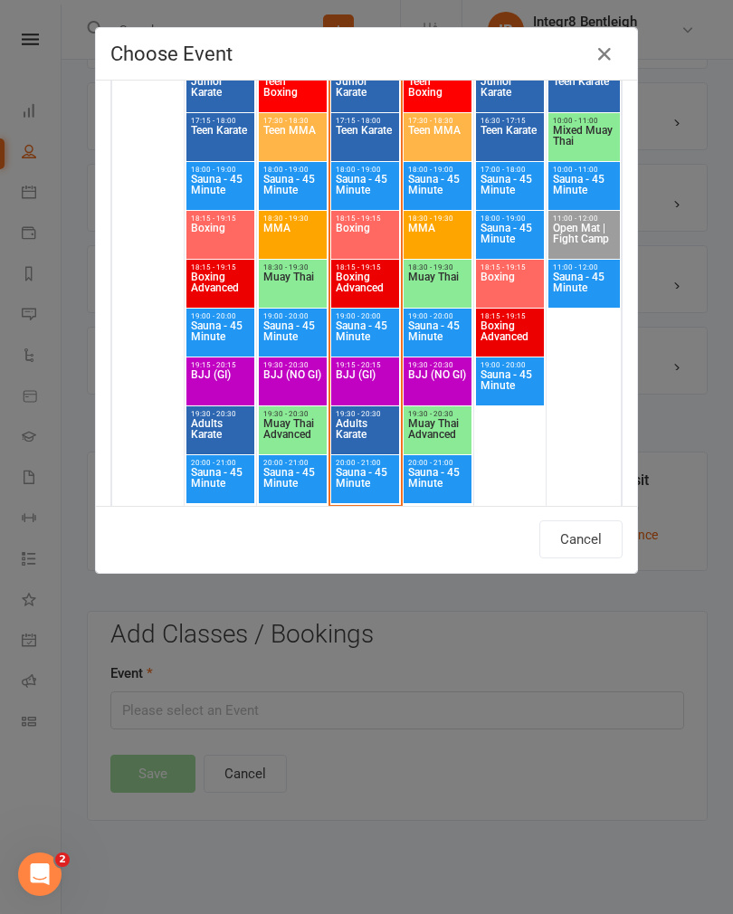
click at [380, 234] on span "Boxing" at bounding box center [365, 239] width 61 height 33
type input "Boxing - [DATE] 6:15:00 PM"
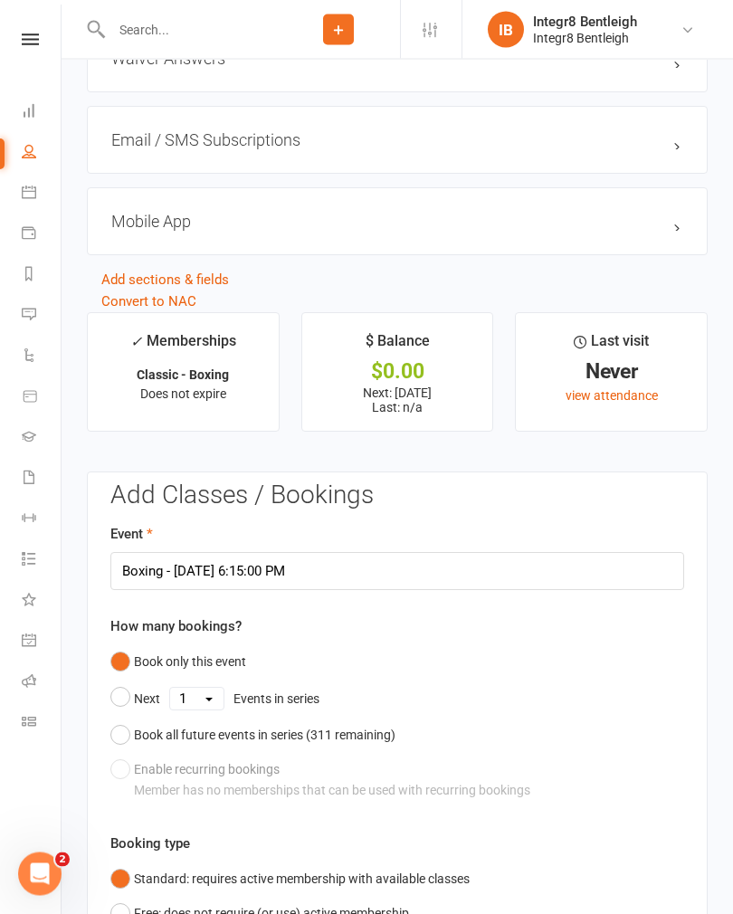
scroll to position [1954, 0]
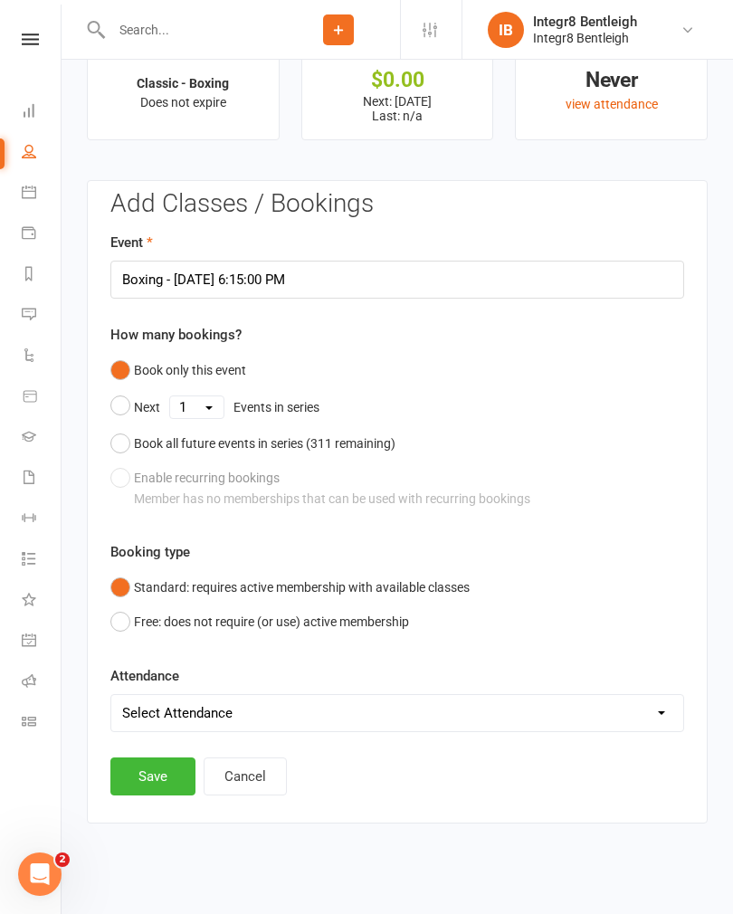
click at [199, 730] on select "Select Attendance Attended Absent" at bounding box center [397, 713] width 572 height 36
select select "0"
click at [162, 788] on button "Save" at bounding box center [152, 777] width 85 height 38
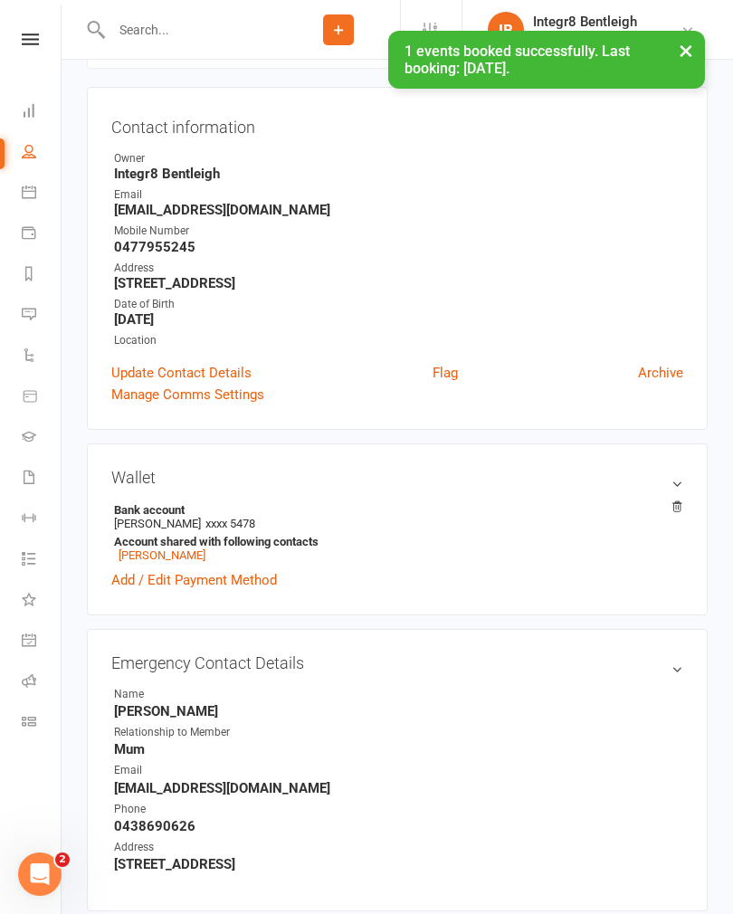
scroll to position [0, 0]
